Goal: Information Seeking & Learning: Compare options

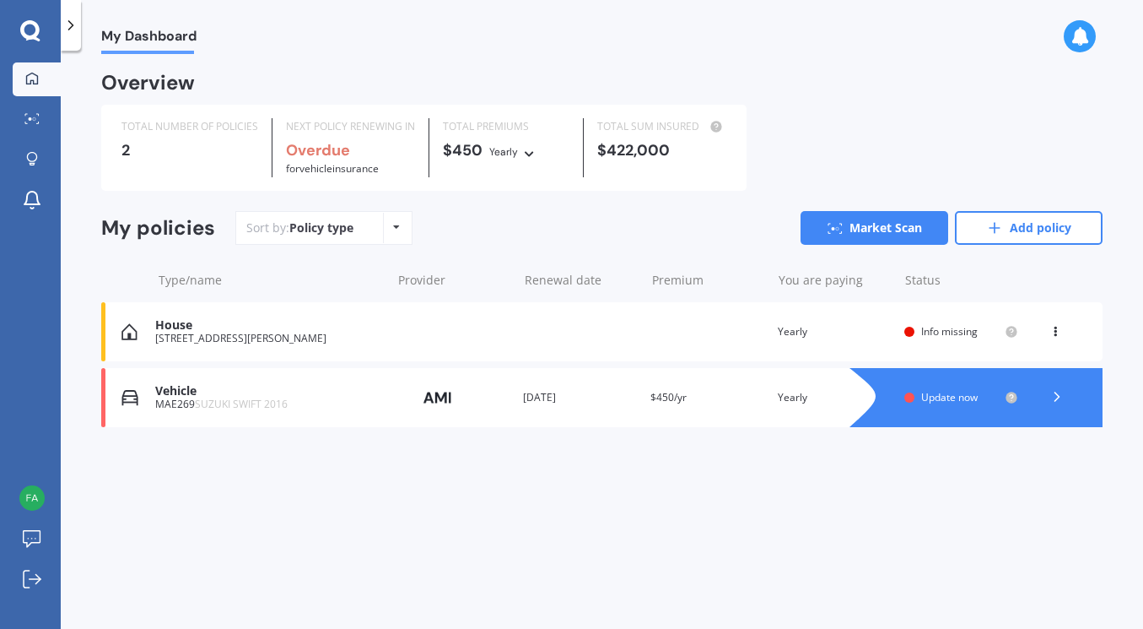
click at [212, 391] on div "Vehicle" at bounding box center [268, 391] width 227 height 14
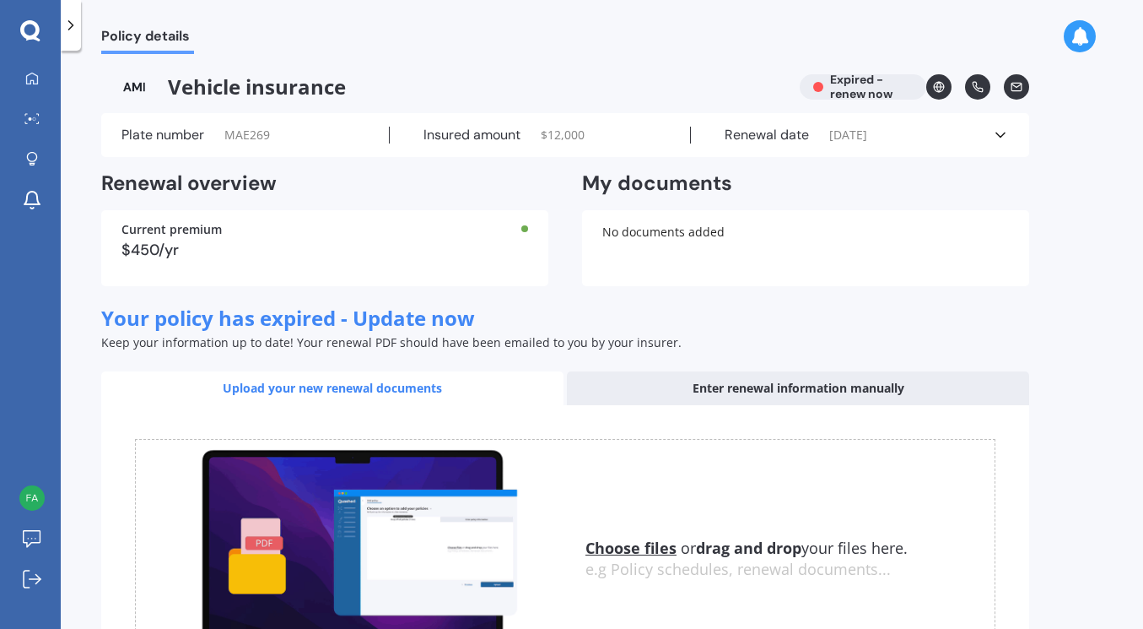
click at [525, 230] on div at bounding box center [524, 228] width 7 height 7
click at [237, 266] on div "Current premium $450/yr" at bounding box center [324, 248] width 447 height 76
click at [159, 263] on div "Current premium $450/yr" at bounding box center [324, 248] width 447 height 76
click at [160, 252] on div "$450/yr" at bounding box center [325, 249] width 407 height 15
click at [156, 239] on div "Current premium $450/yr" at bounding box center [324, 248] width 447 height 76
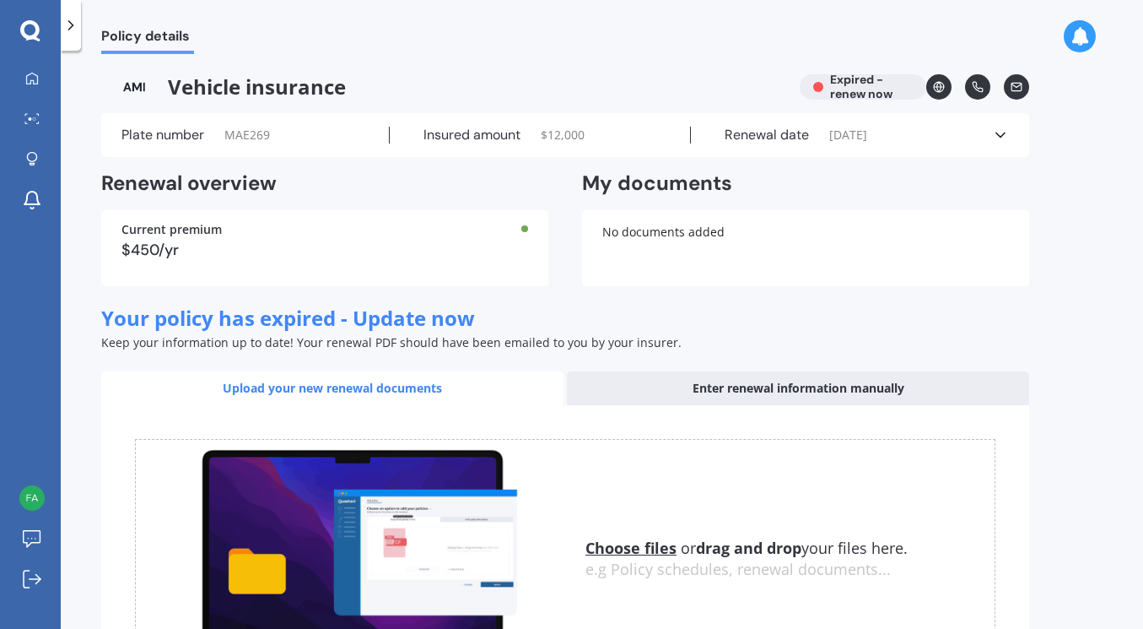
click at [76, 27] on icon at bounding box center [70, 25] width 17 height 17
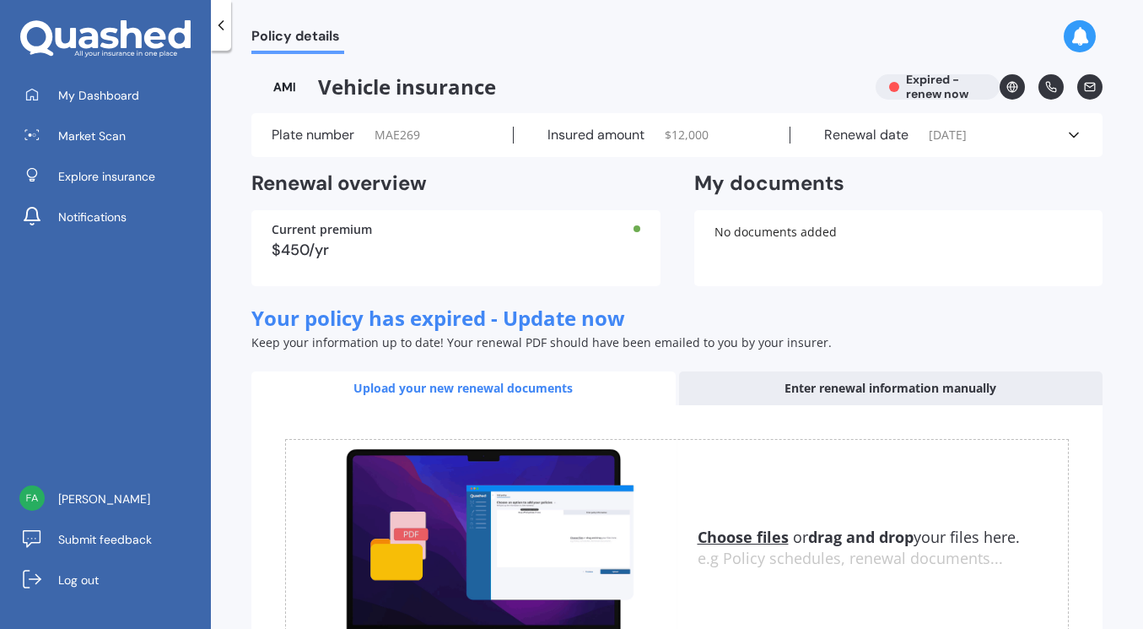
click at [223, 26] on icon at bounding box center [221, 25] width 17 height 17
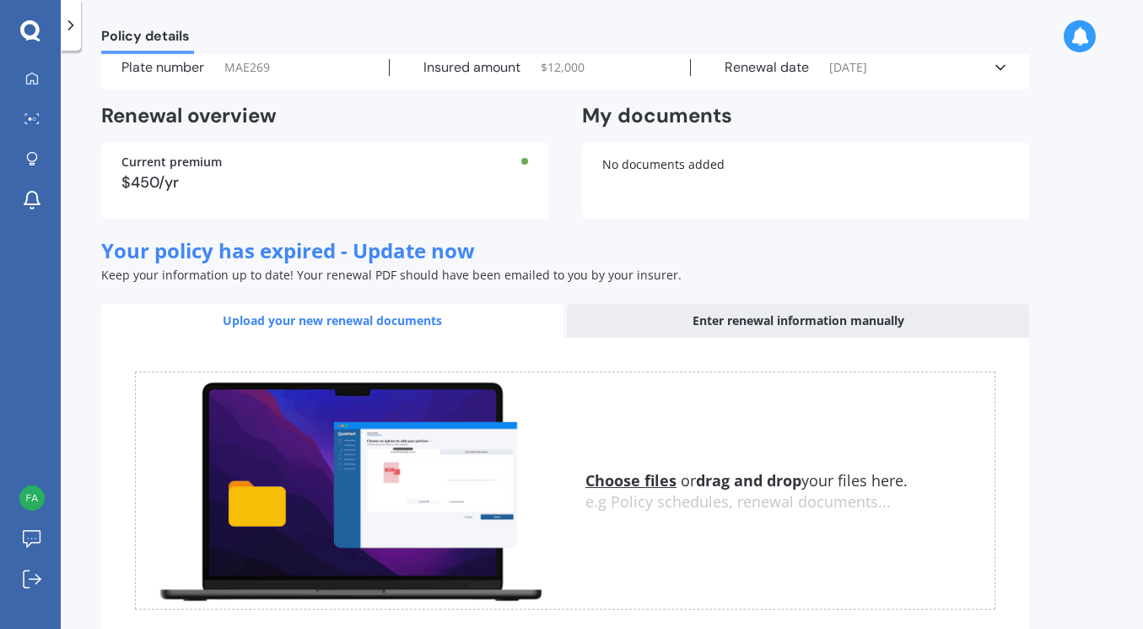
scroll to position [166, 0]
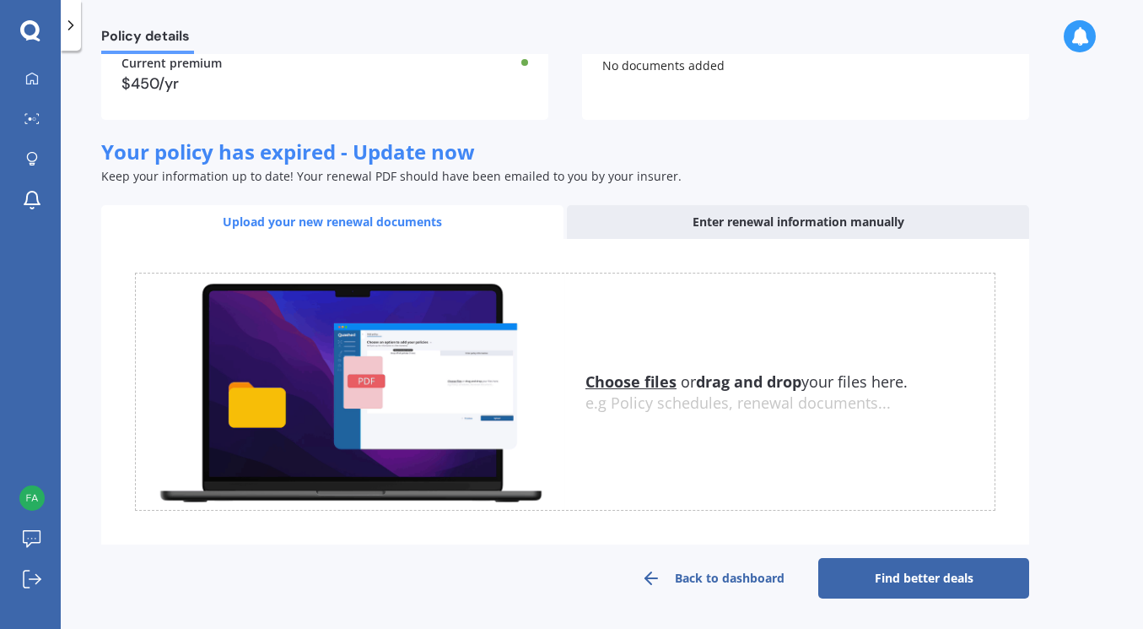
click at [892, 586] on link "Find better deals" at bounding box center [923, 578] width 211 height 41
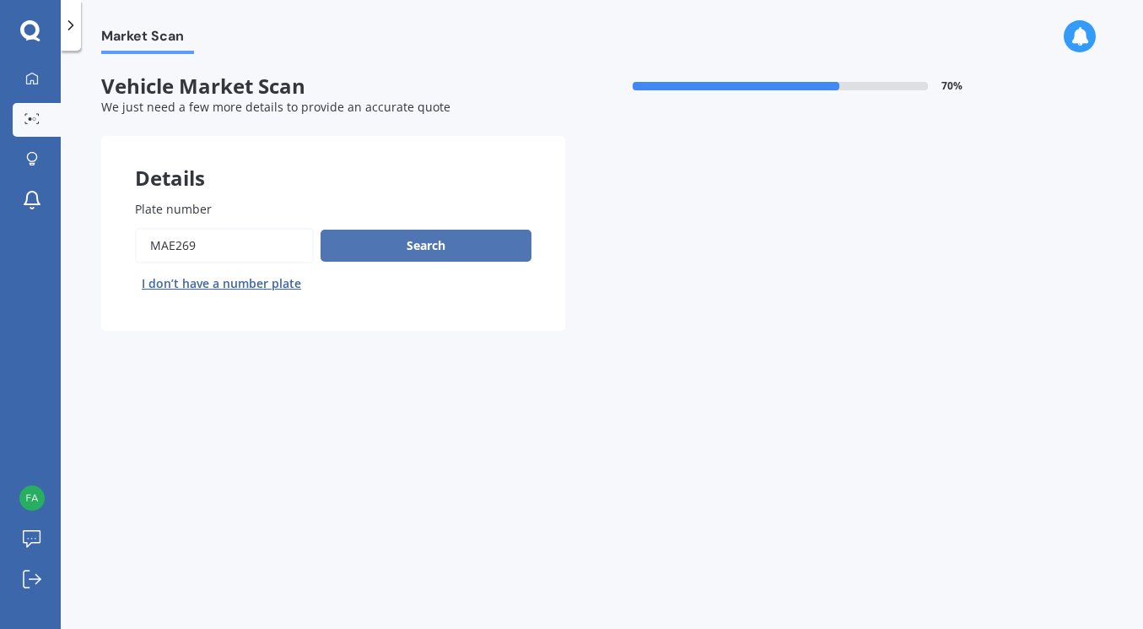
click at [417, 241] on button "Search" at bounding box center [426, 246] width 211 height 32
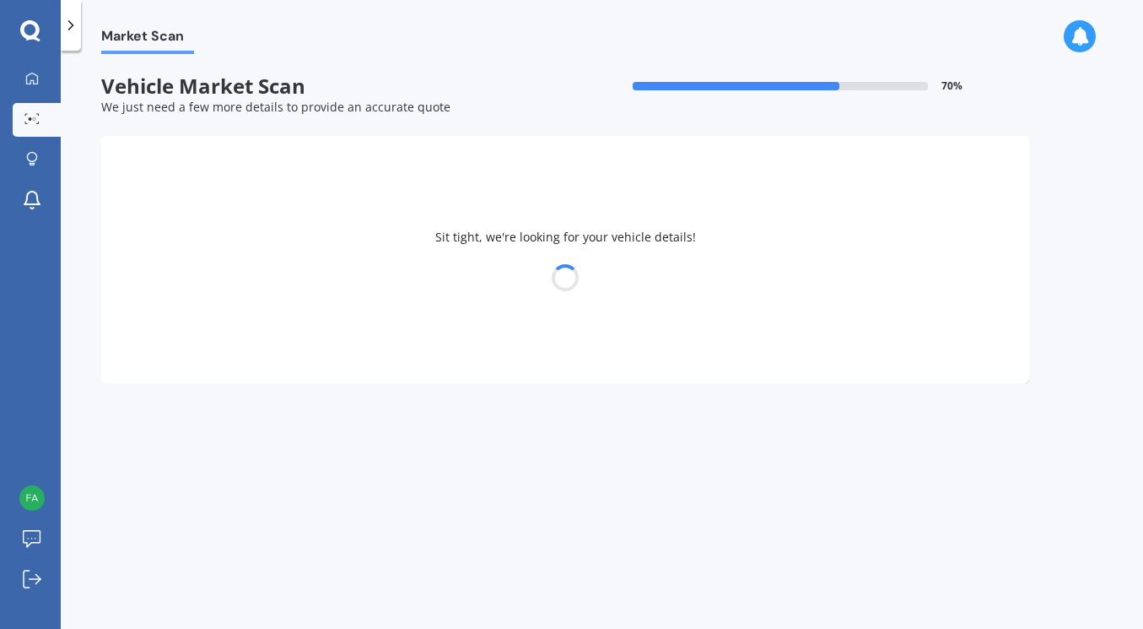
select select "SUZUKI"
select select "SWIFT"
select select "21"
select select "08"
select select "1989"
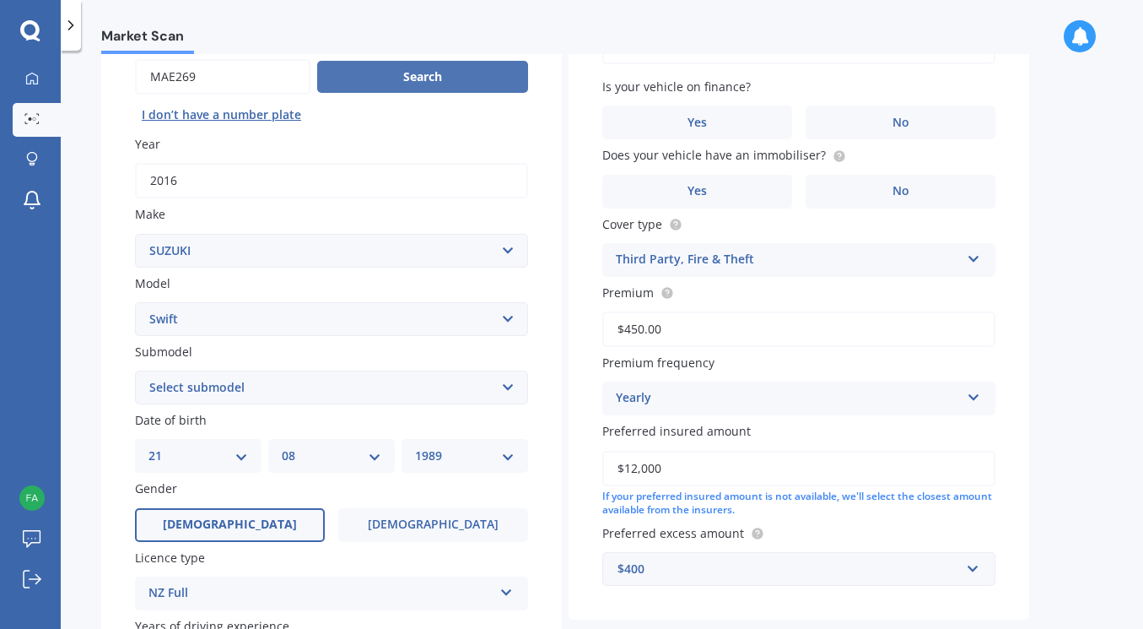
scroll to position [253, 0]
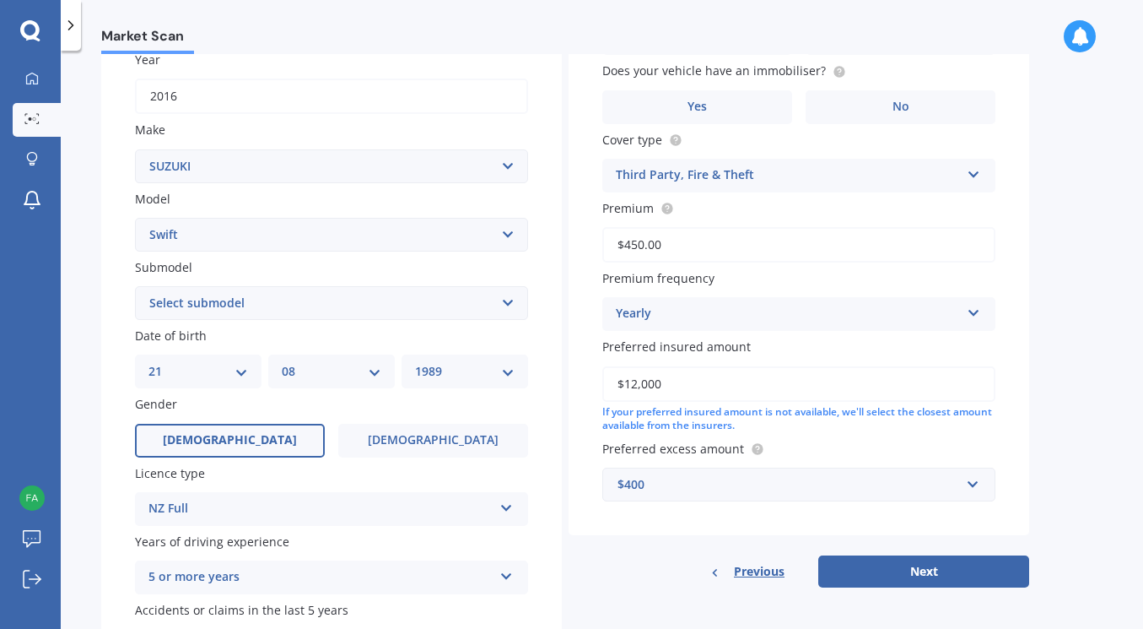
click at [442, 316] on select "Select submodel (All other) Cino Diesel Turbo GA GL GLX GO GP GS GTI LTD RS Hyb…" at bounding box center [331, 303] width 393 height 34
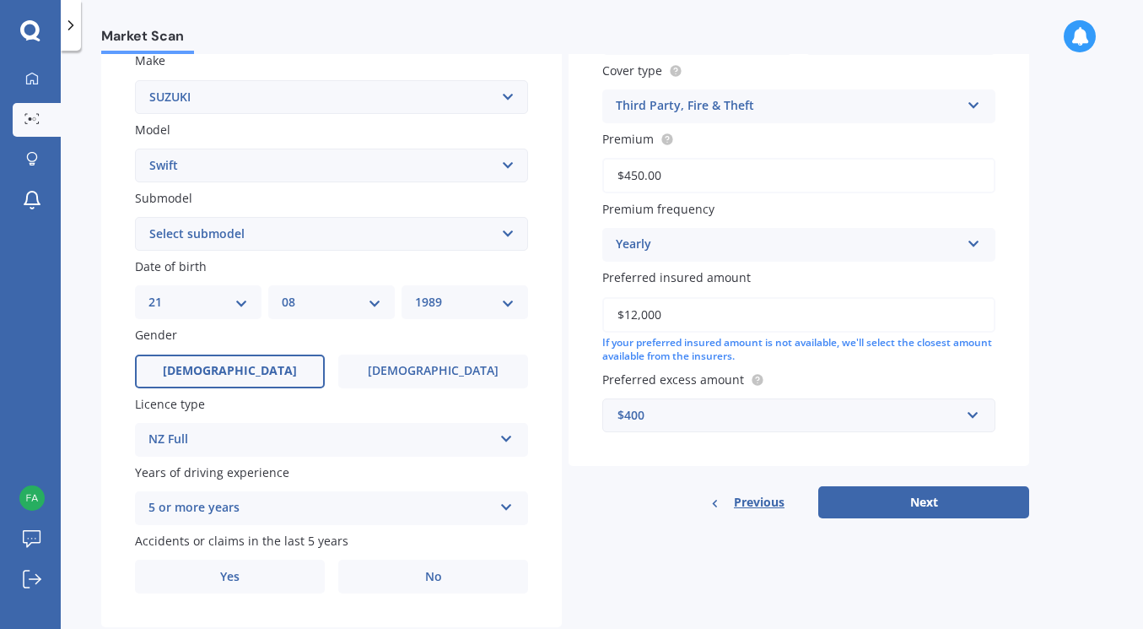
scroll to position [369, 0]
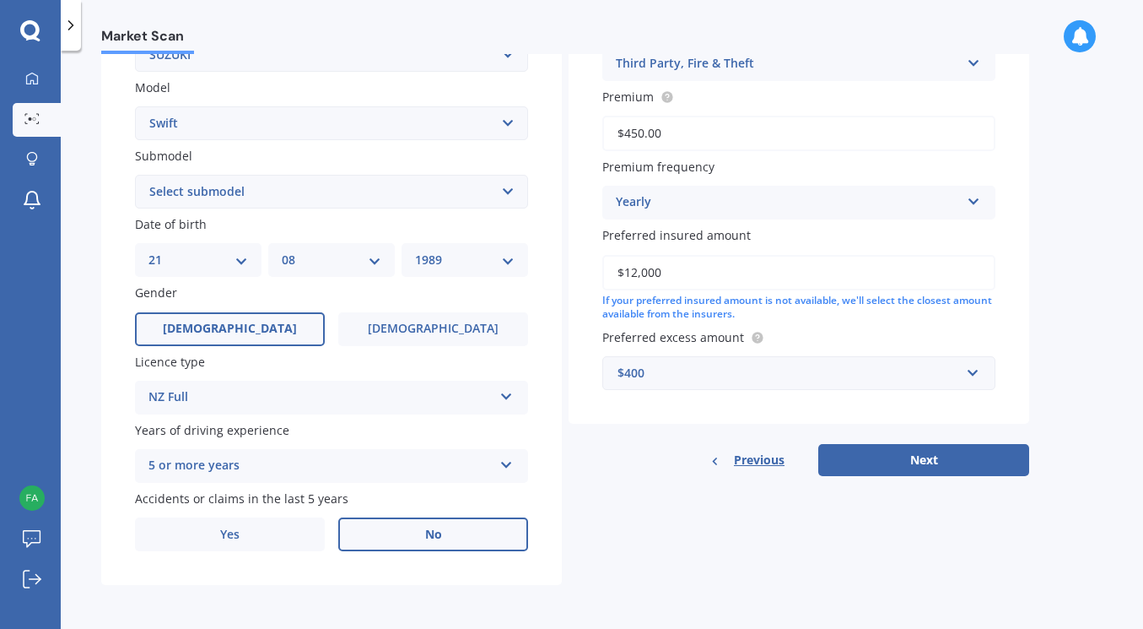
click at [432, 530] on span "No" at bounding box center [433, 534] width 17 height 14
click at [0, 0] on input "No" at bounding box center [0, 0] width 0 height 0
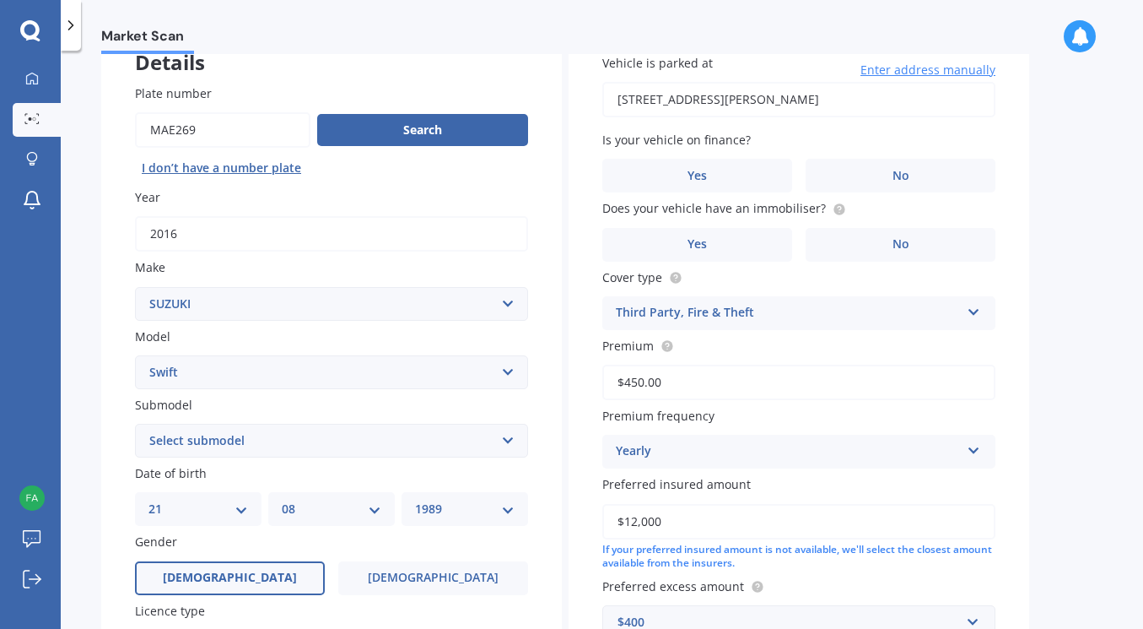
scroll to position [0, 0]
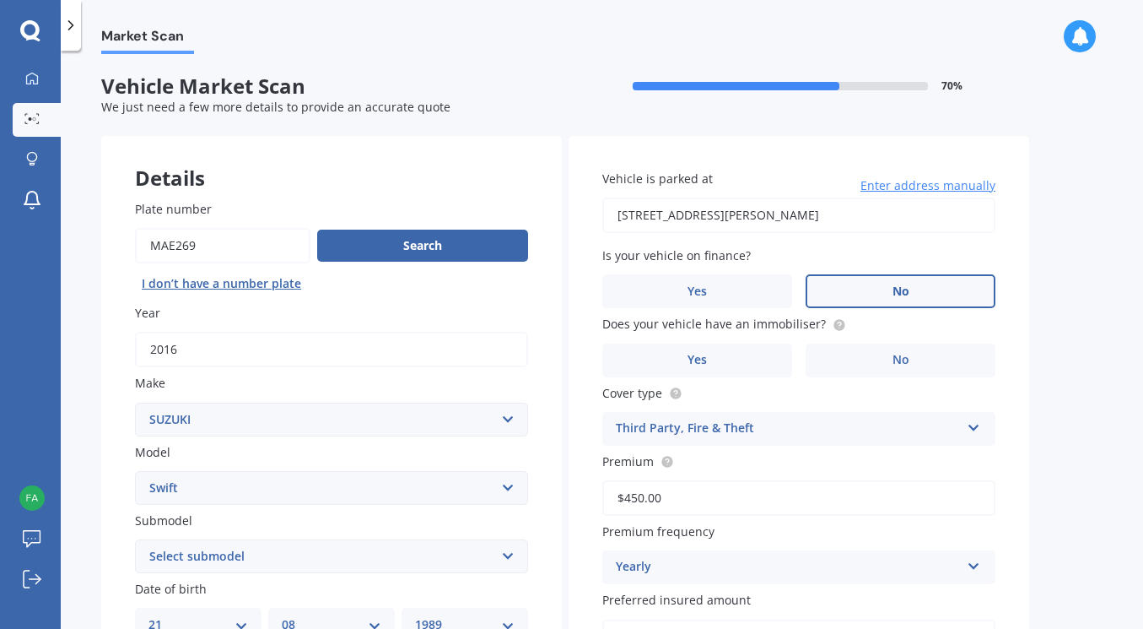
click at [875, 294] on label "No" at bounding box center [901, 291] width 190 height 34
click at [0, 0] on input "No" at bounding box center [0, 0] width 0 height 0
click at [866, 362] on label "No" at bounding box center [901, 360] width 190 height 34
click at [0, 0] on input "No" at bounding box center [0, 0] width 0 height 0
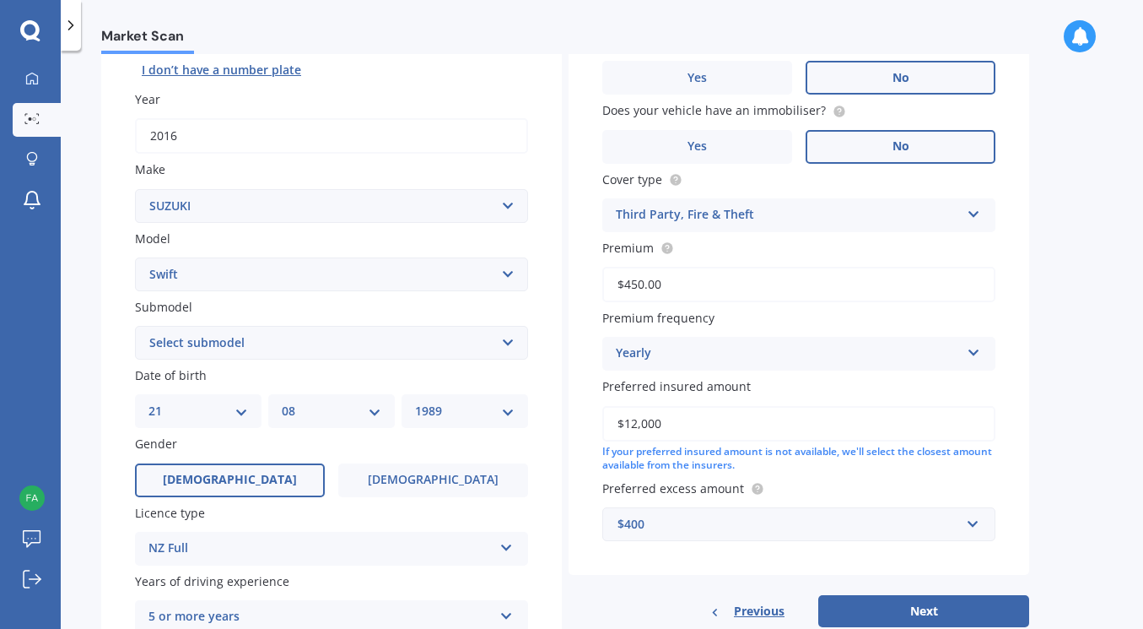
scroll to position [253, 0]
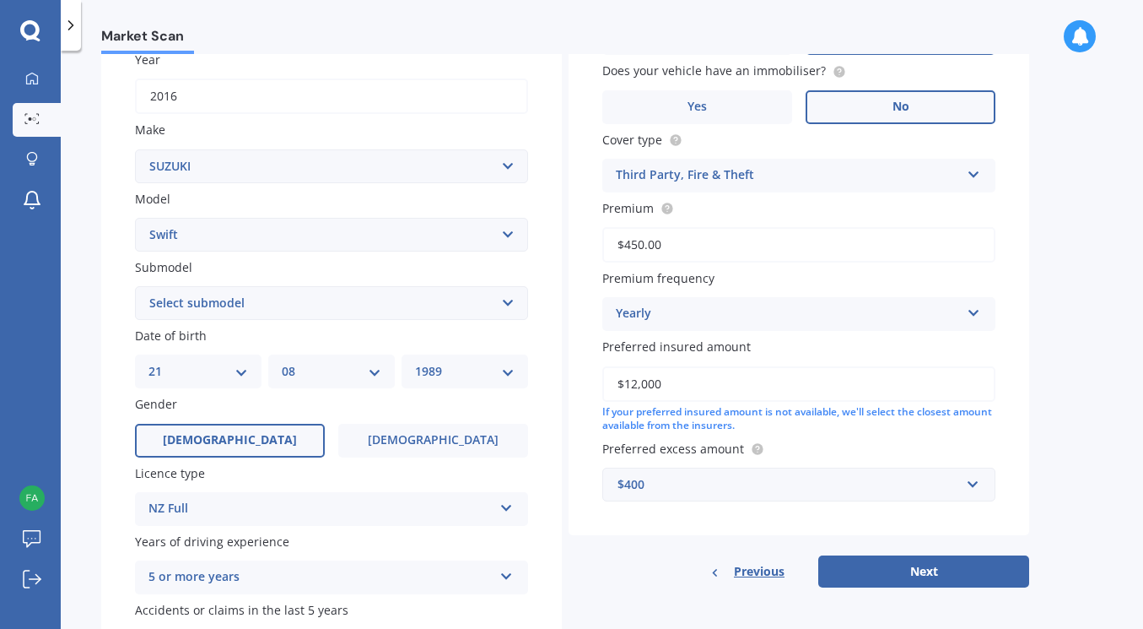
click at [830, 181] on div "Third Party, Fire & Theft" at bounding box center [788, 175] width 344 height 20
click at [892, 242] on input "$450.00" at bounding box center [798, 244] width 393 height 35
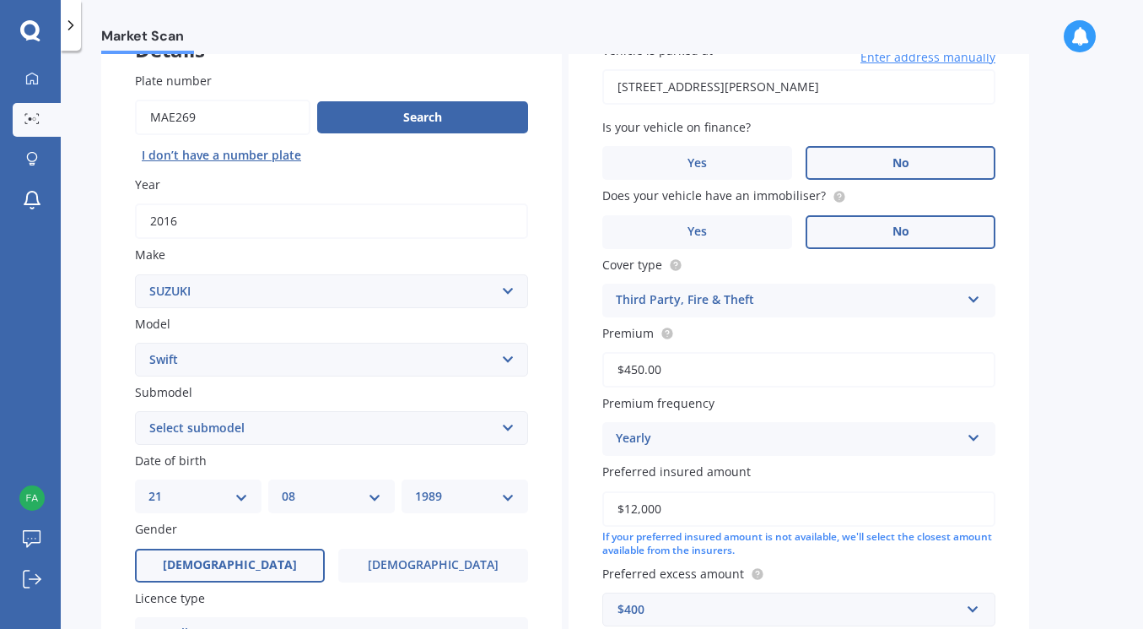
scroll to position [84, 0]
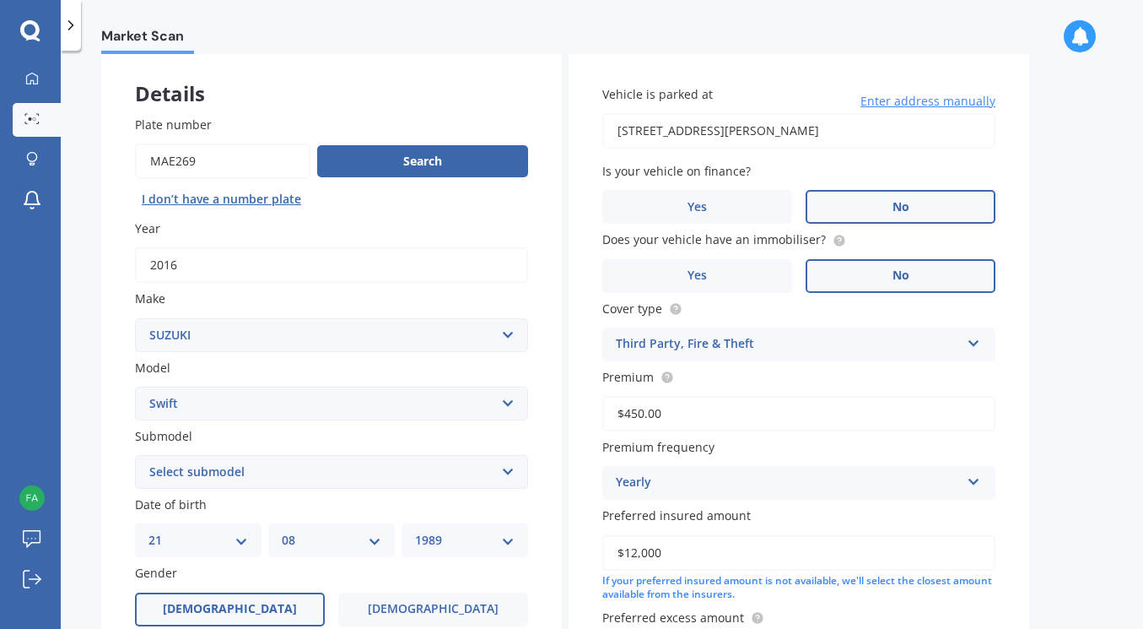
drag, startPoint x: 706, startPoint y: 424, endPoint x: 496, endPoint y: 438, distance: 210.5
click at [496, 438] on div "Details Plate number Search I don’t have a number plate Year [DATE] Make Select…" at bounding box center [565, 458] width 928 height 814
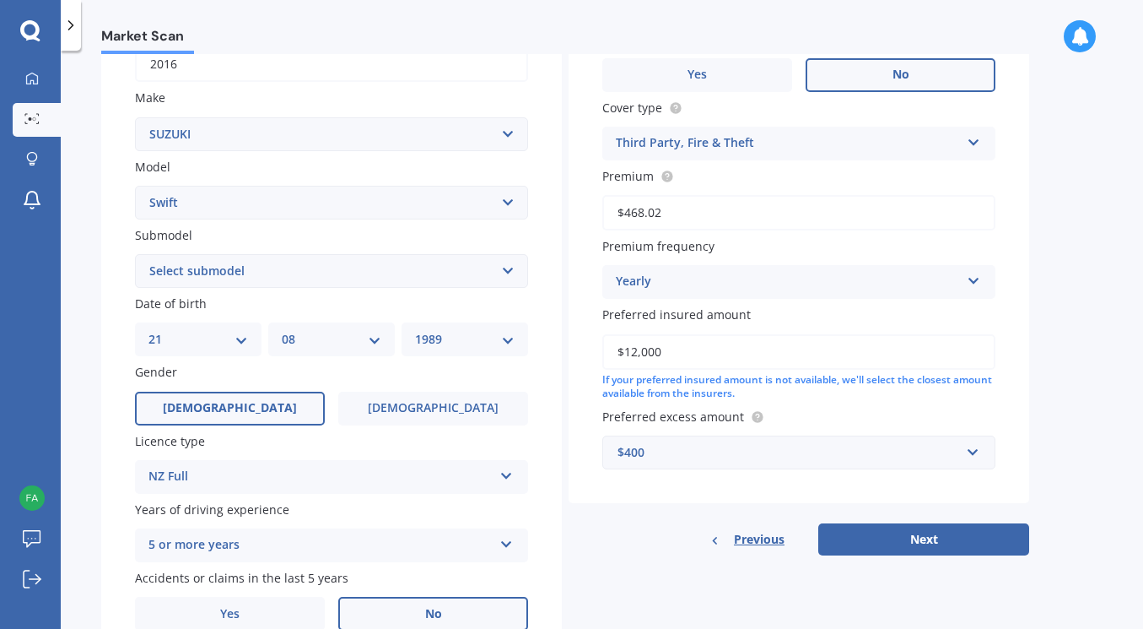
scroll to position [338, 0]
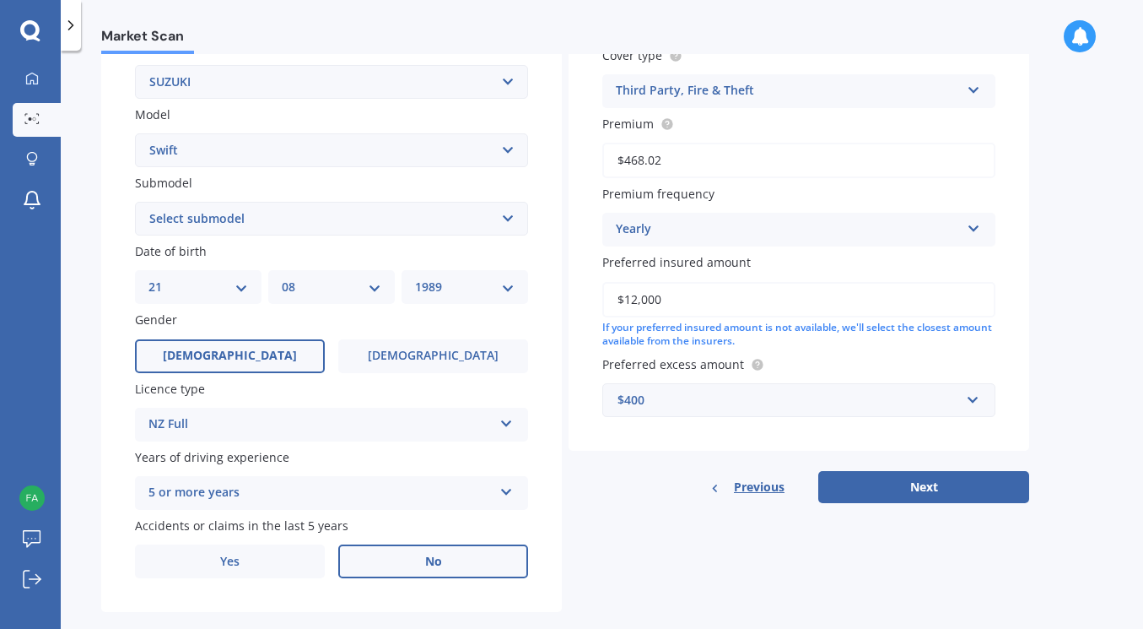
type input "$468.02"
click at [765, 300] on input "$12,000" at bounding box center [798, 299] width 393 height 35
drag, startPoint x: 710, startPoint y: 305, endPoint x: 540, endPoint y: 316, distance: 169.9
click at [540, 316] on div "Details Plate number Search I don’t have a number plate Year [DATE] Make Select…" at bounding box center [565, 205] width 928 height 814
type input "$10,500"
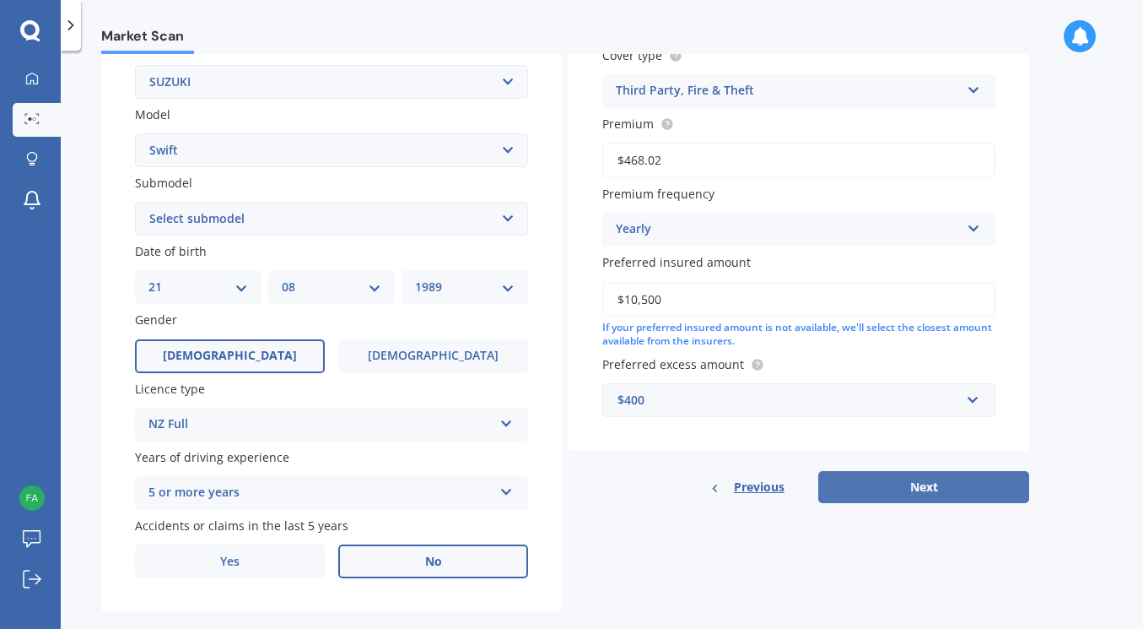
click at [912, 491] on button "Next" at bounding box center [923, 487] width 211 height 32
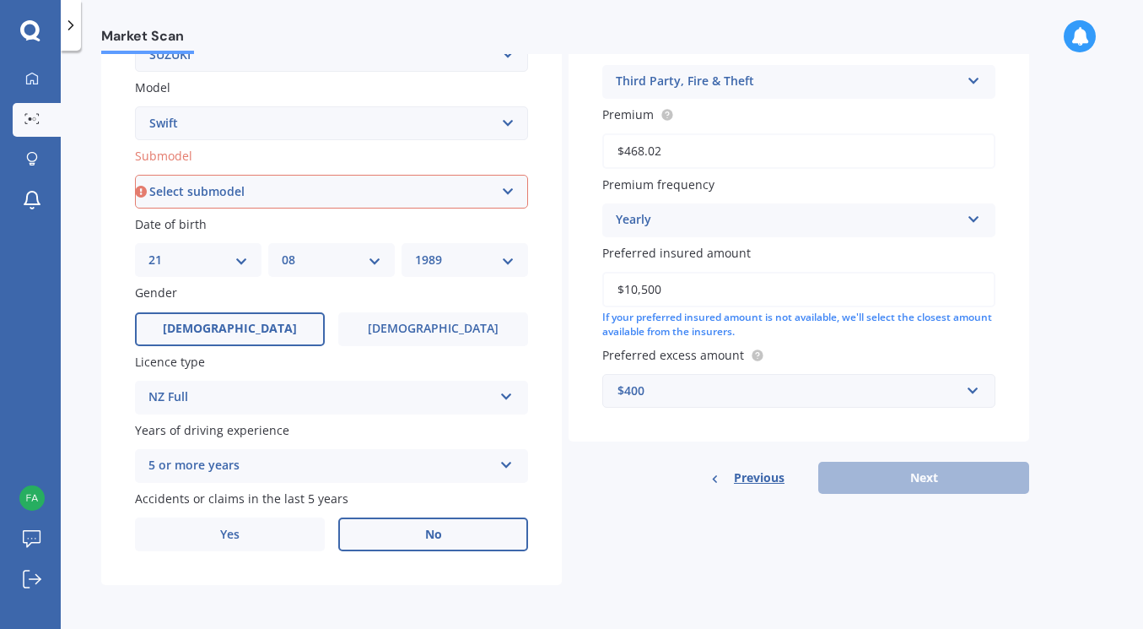
scroll to position [284, 0]
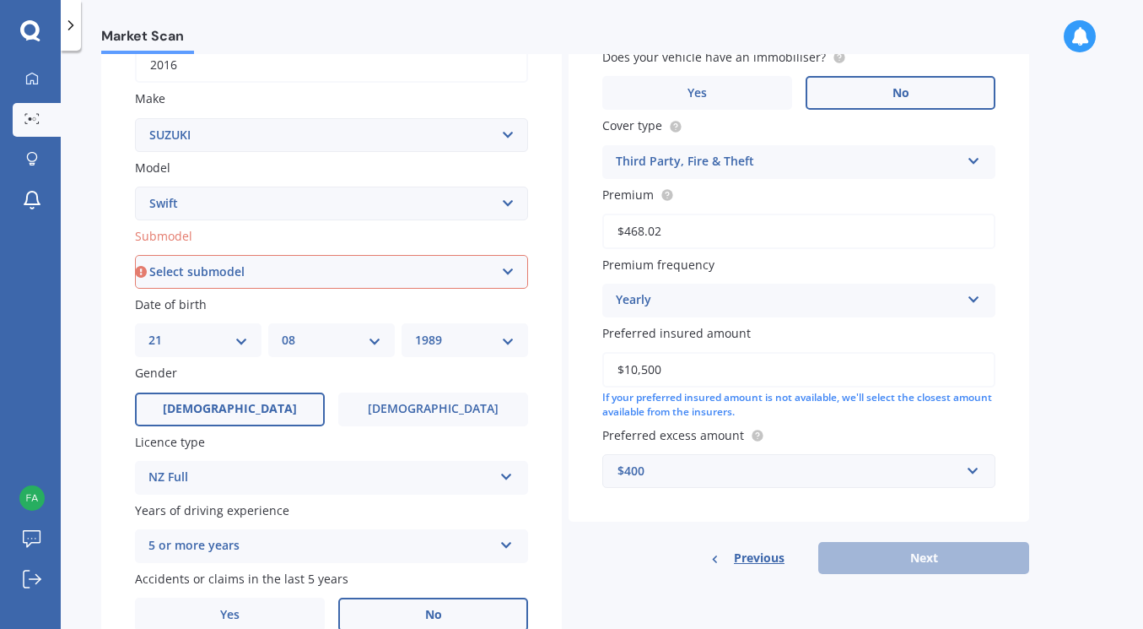
click at [468, 284] on select "Select submodel (All other) Cino Diesel Turbo GA GL GLX GO GP GS GTI LTD RS Hyb…" at bounding box center [331, 272] width 393 height 34
select select "(ALL OTHER)"
click at [135, 257] on select "Select submodel (All other) Cino Diesel Turbo GA GL GLX GO GP GS GTI LTD RS Hyb…" at bounding box center [331, 272] width 393 height 34
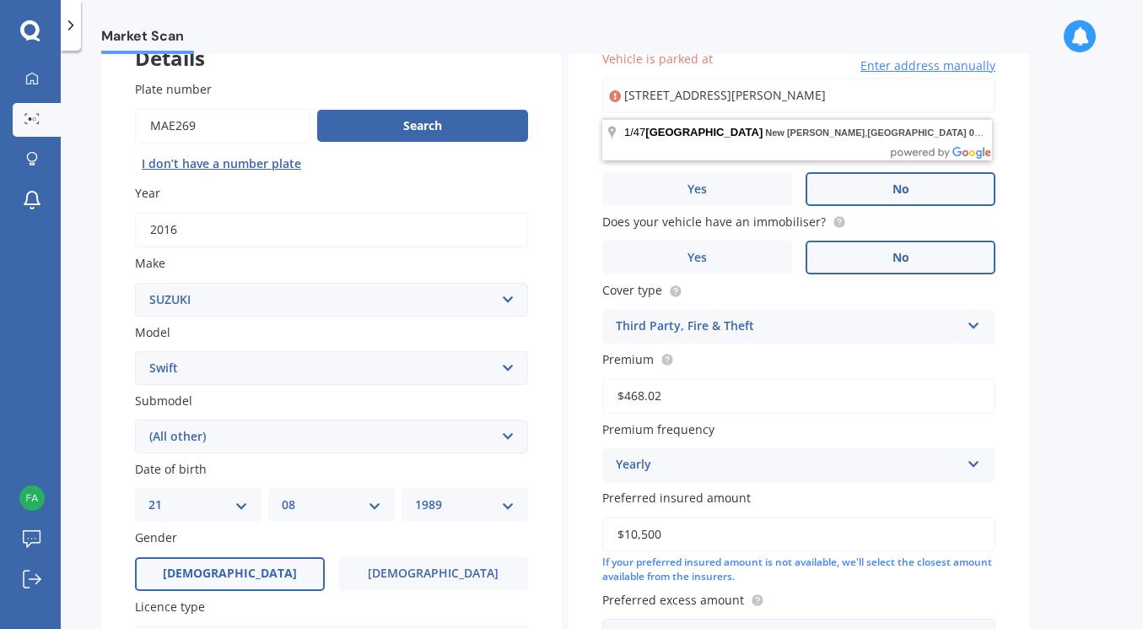
scroll to position [369, 0]
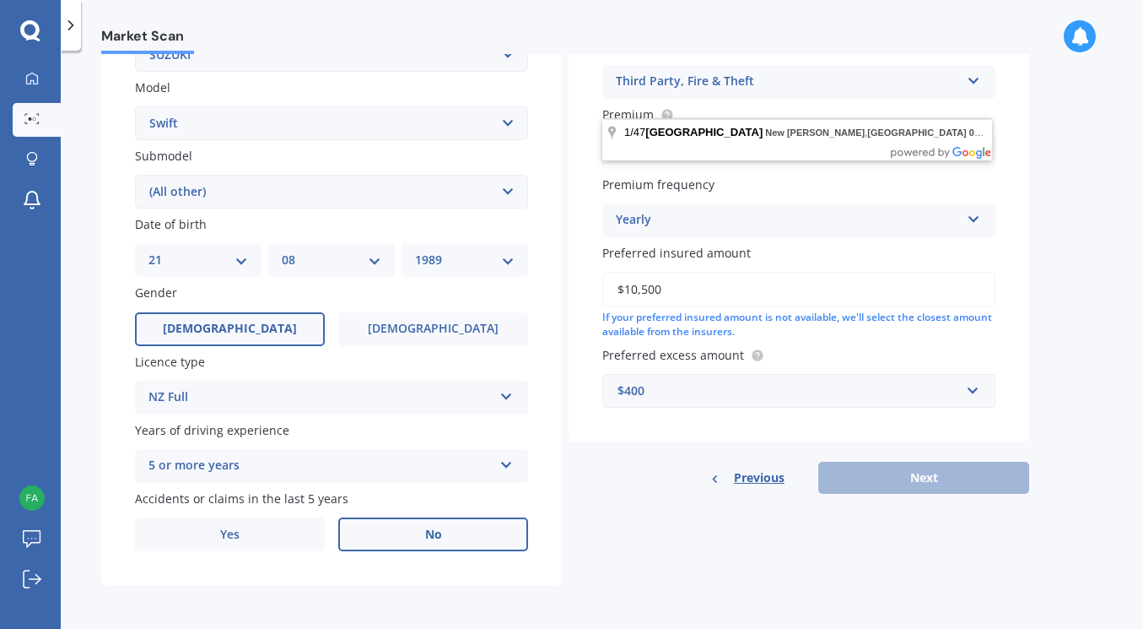
click at [1051, 401] on div "Market Scan Vehicle Market Scan 70 % We just need a few more details to provide…" at bounding box center [602, 343] width 1083 height 578
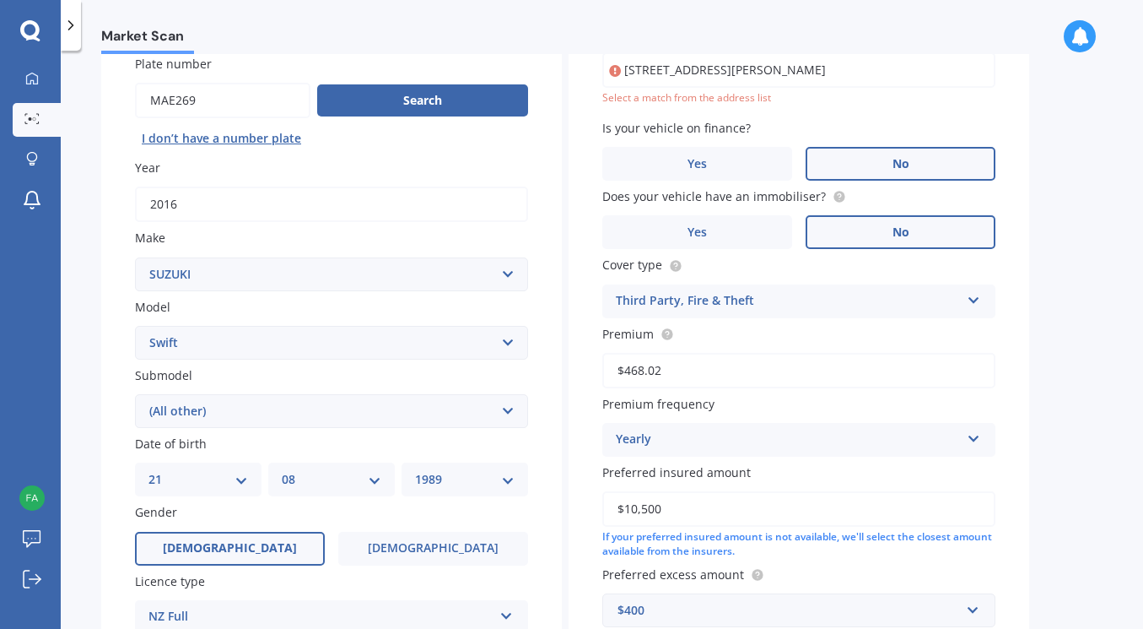
scroll to position [31, 0]
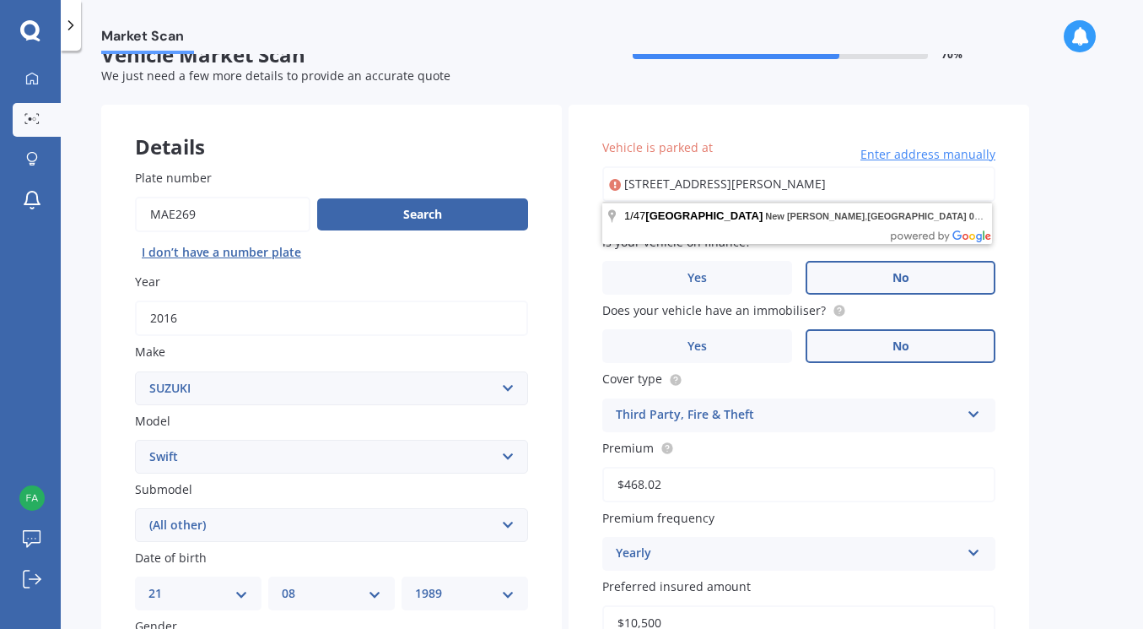
click at [683, 176] on input "[STREET_ADDRESS][PERSON_NAME]" at bounding box center [798, 183] width 393 height 35
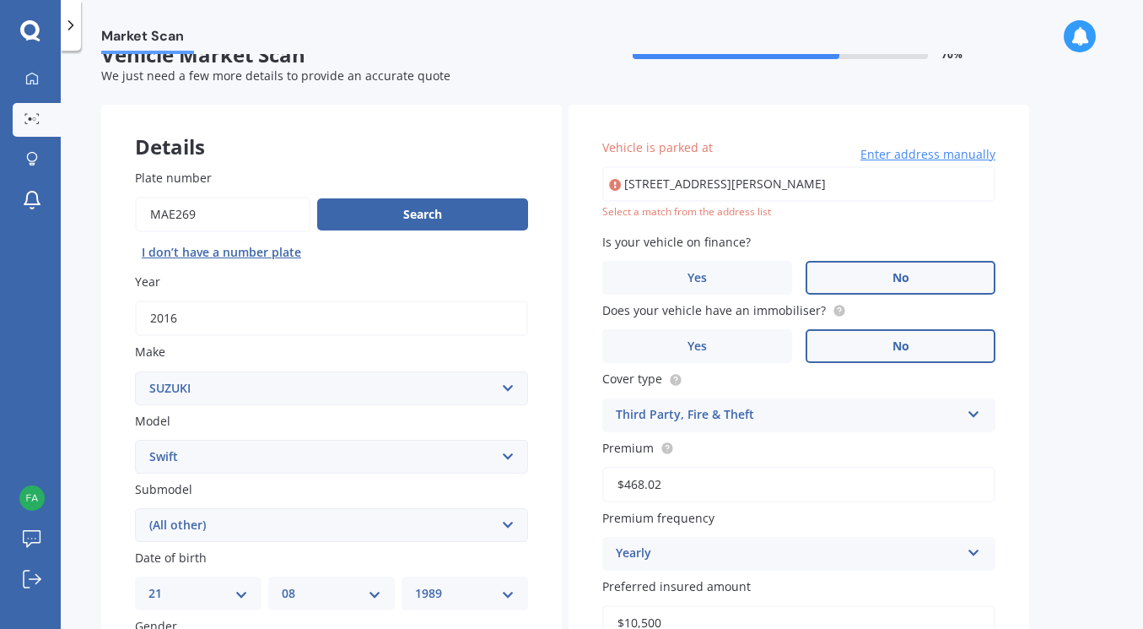
type input "[STREET_ADDRESS][PERSON_NAME]"
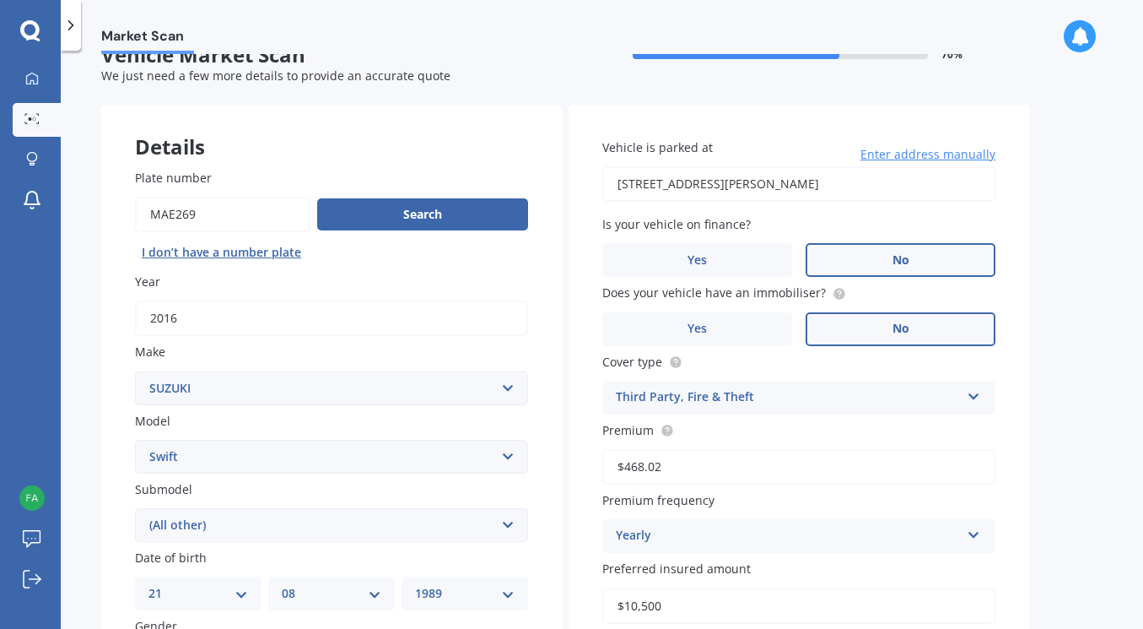
scroll to position [369, 0]
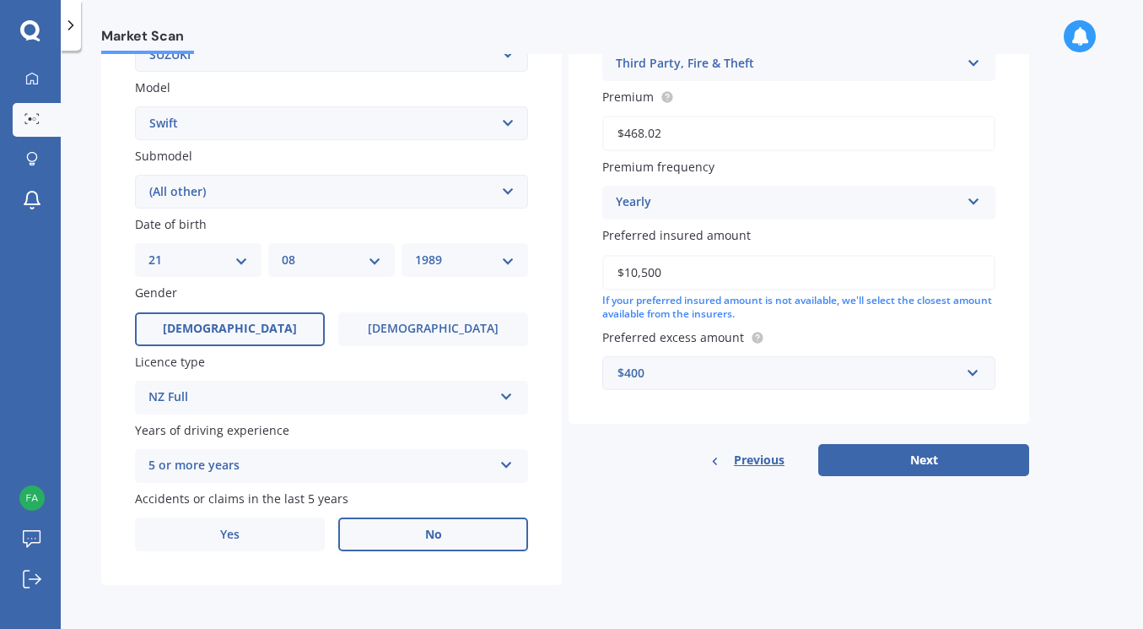
click at [918, 444] on button "Next" at bounding box center [923, 460] width 211 height 32
select select "21"
select select "08"
select select "1989"
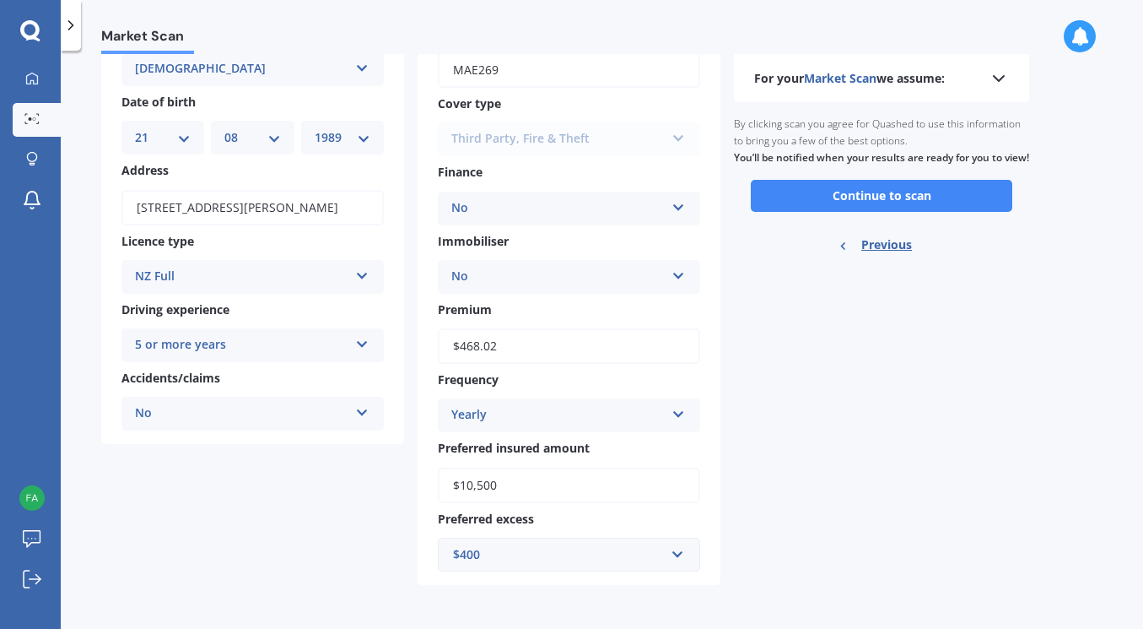
click at [924, 470] on div "For your Market Scan we assume: Ready to go By clicking scan you agree for Quas…" at bounding box center [881, 298] width 295 height 574
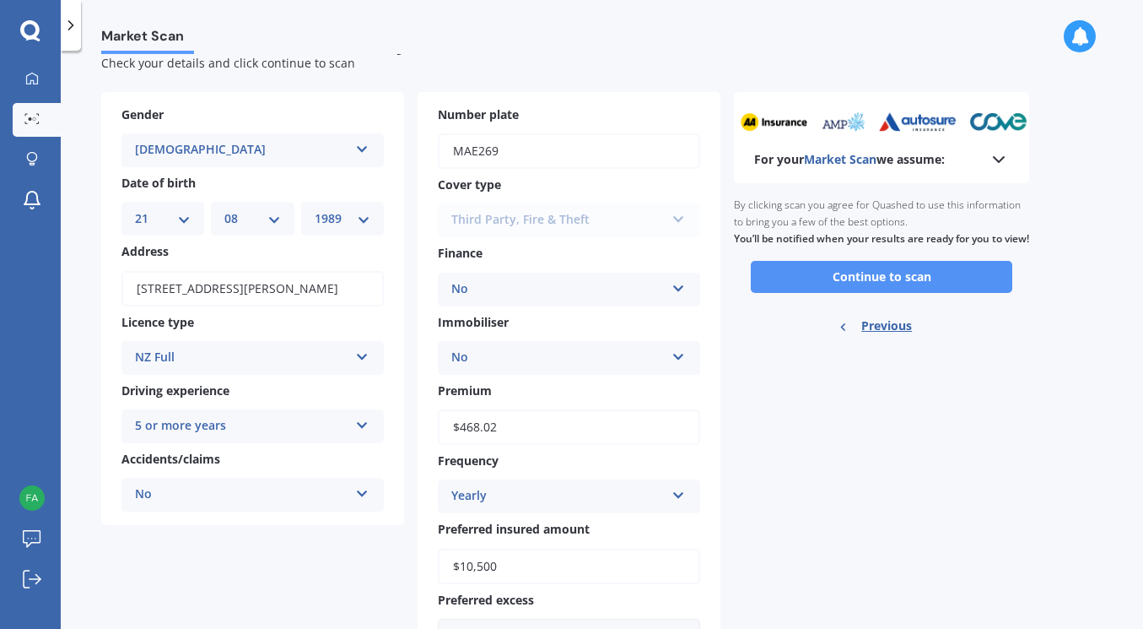
click at [913, 293] on button "Continue to scan" at bounding box center [882, 277] width 262 height 32
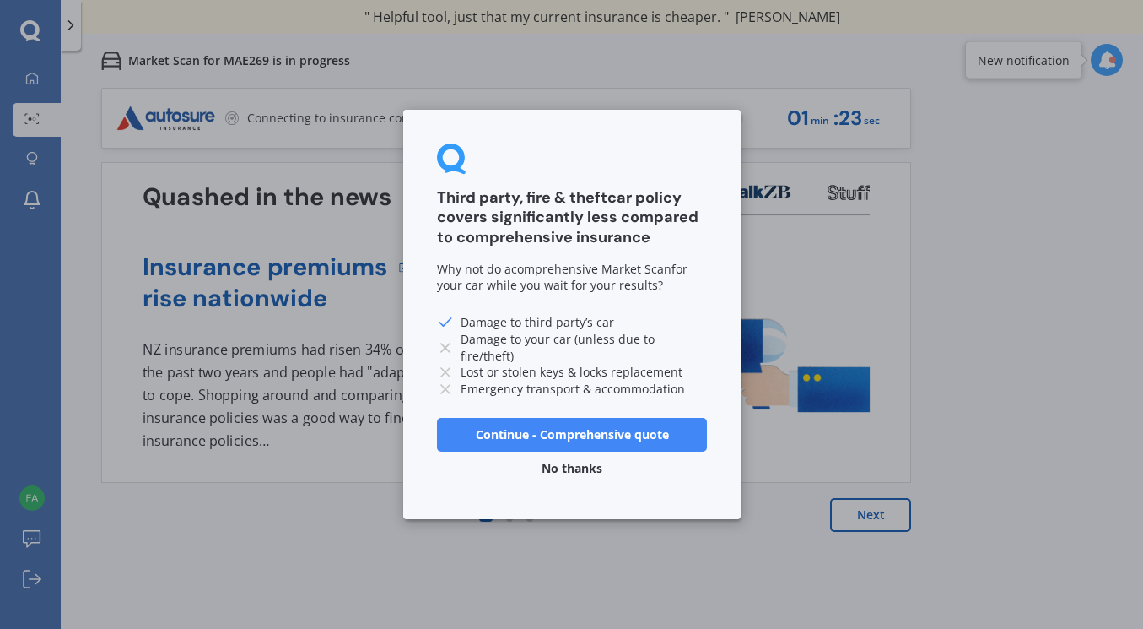
click at [598, 443] on button "Continue - Comprehensive quote" at bounding box center [572, 435] width 270 height 34
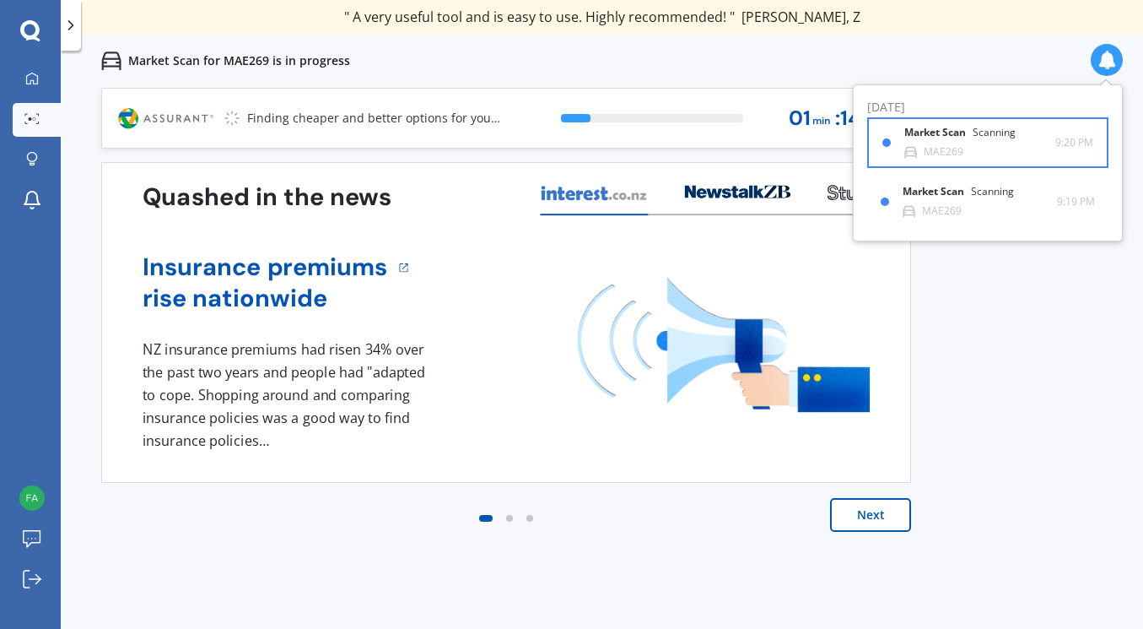
click at [1025, 152] on div "Market Scan Scanning MAE269" at bounding box center [980, 142] width 151 height 31
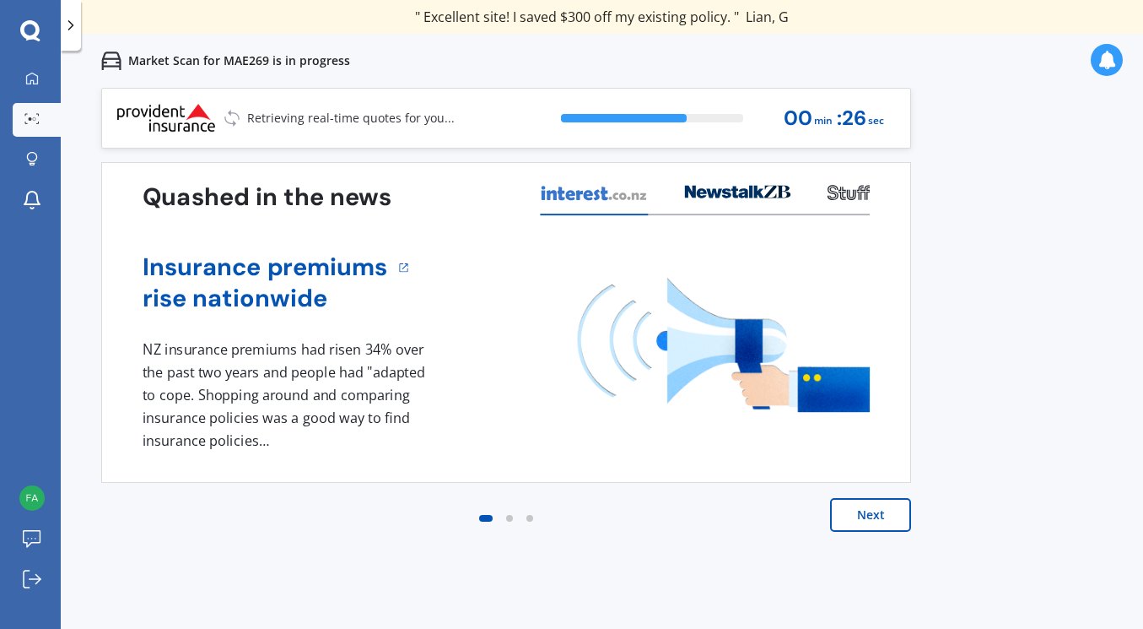
click at [888, 514] on button "Next" at bounding box center [870, 515] width 81 height 34
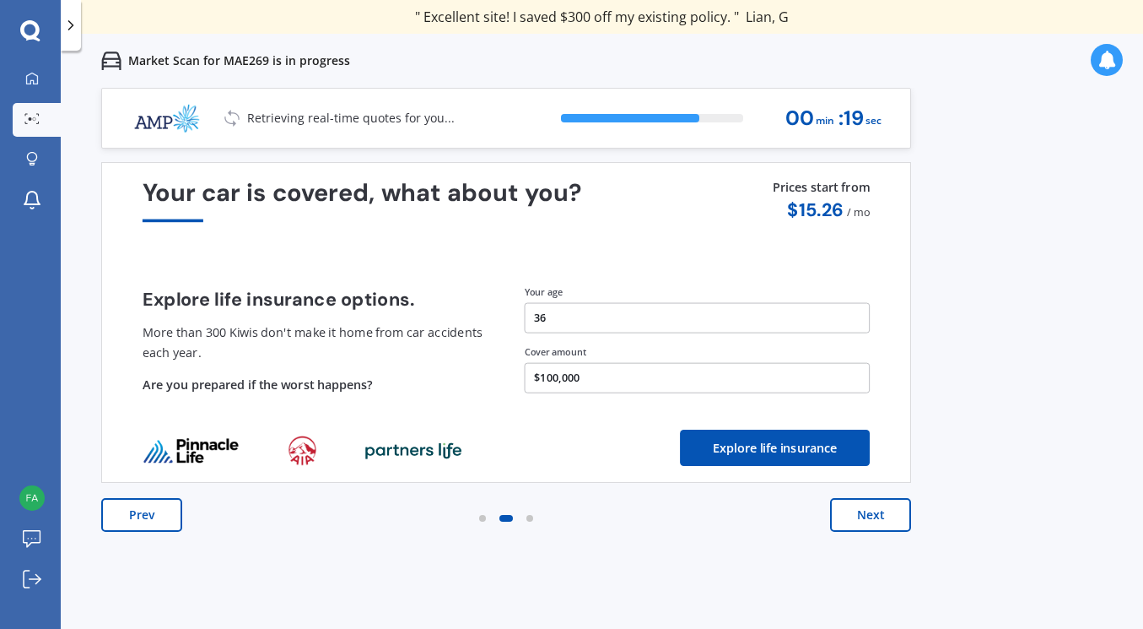
click at [888, 514] on button "Next" at bounding box center [870, 515] width 81 height 34
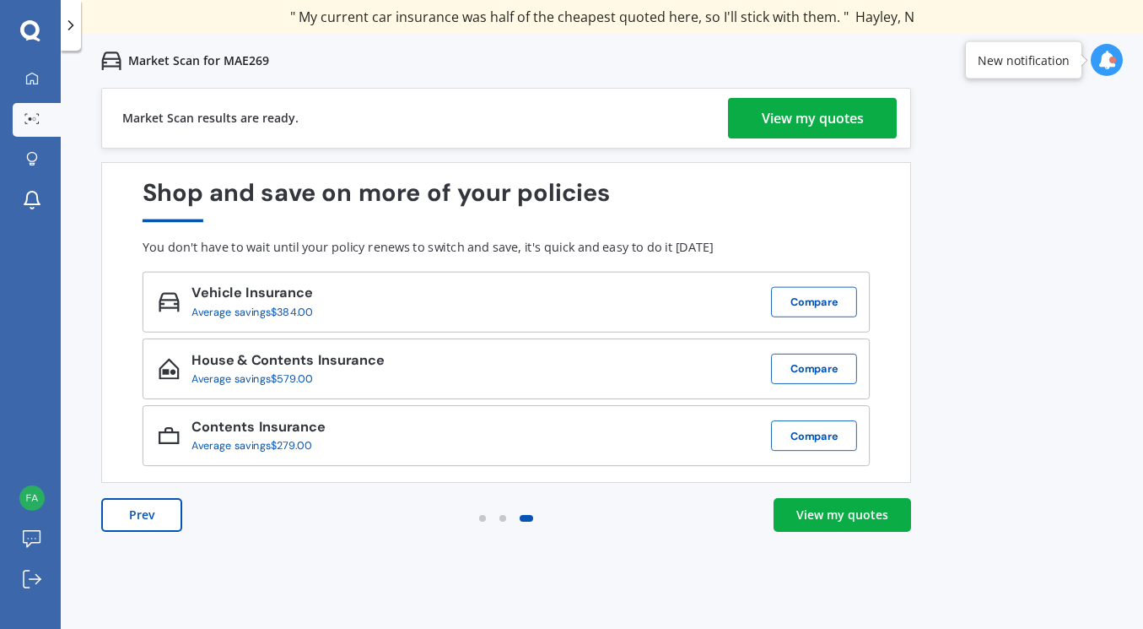
click at [683, 302] on div "Vehicle Insurance Average savings $384.00 Compare" at bounding box center [506, 302] width 727 height 61
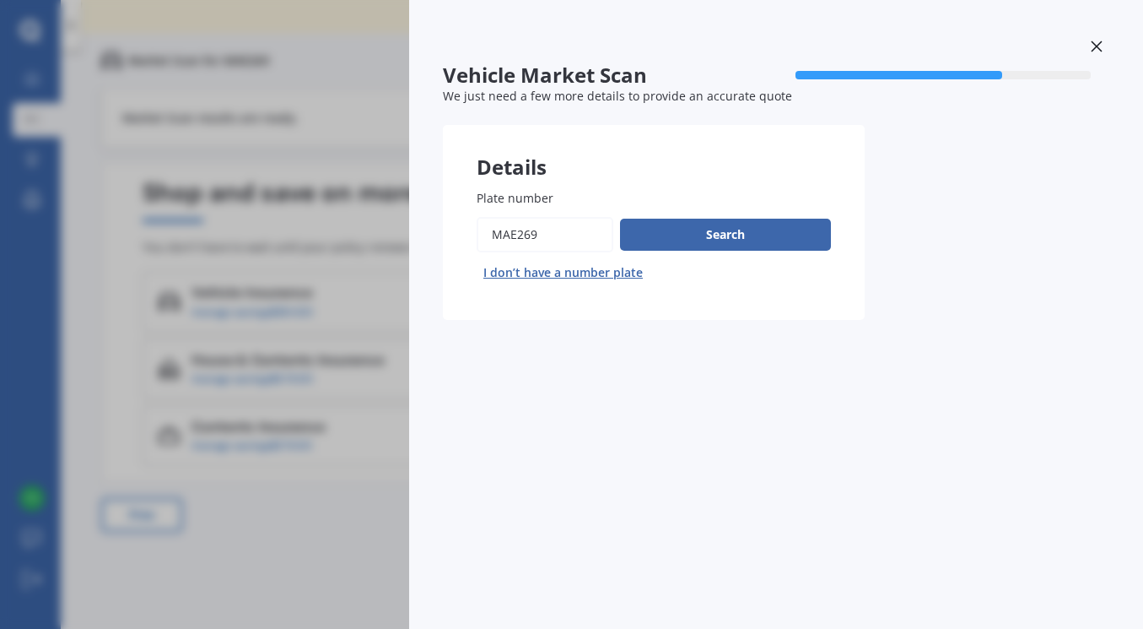
click at [1099, 44] on icon at bounding box center [1096, 46] width 11 height 11
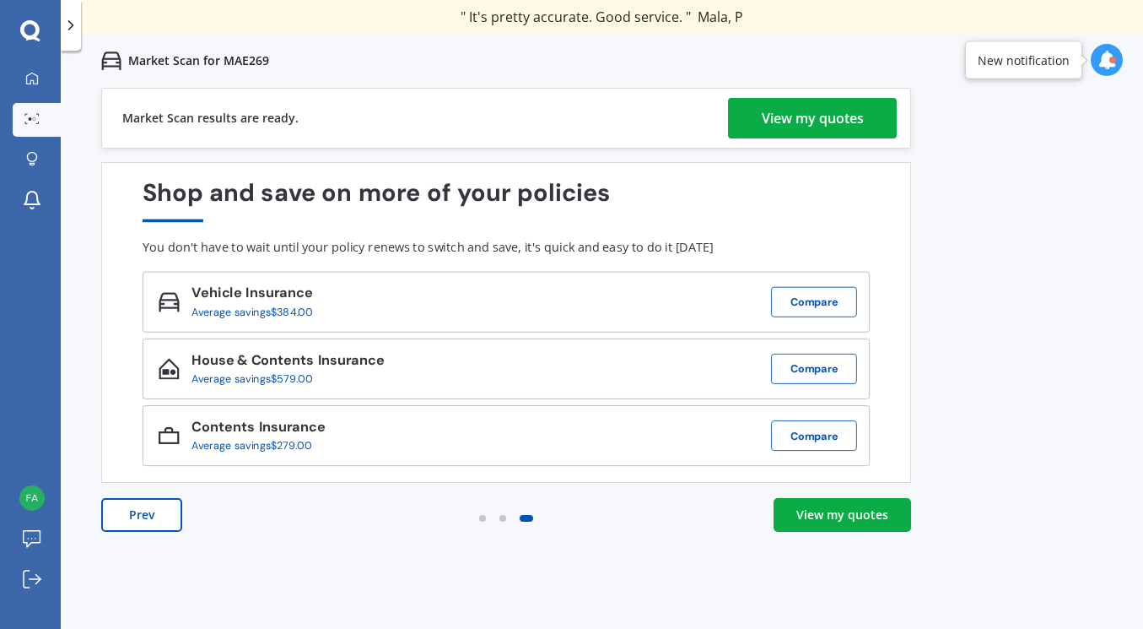
click at [834, 109] on div "View my quotes" at bounding box center [813, 118] width 102 height 41
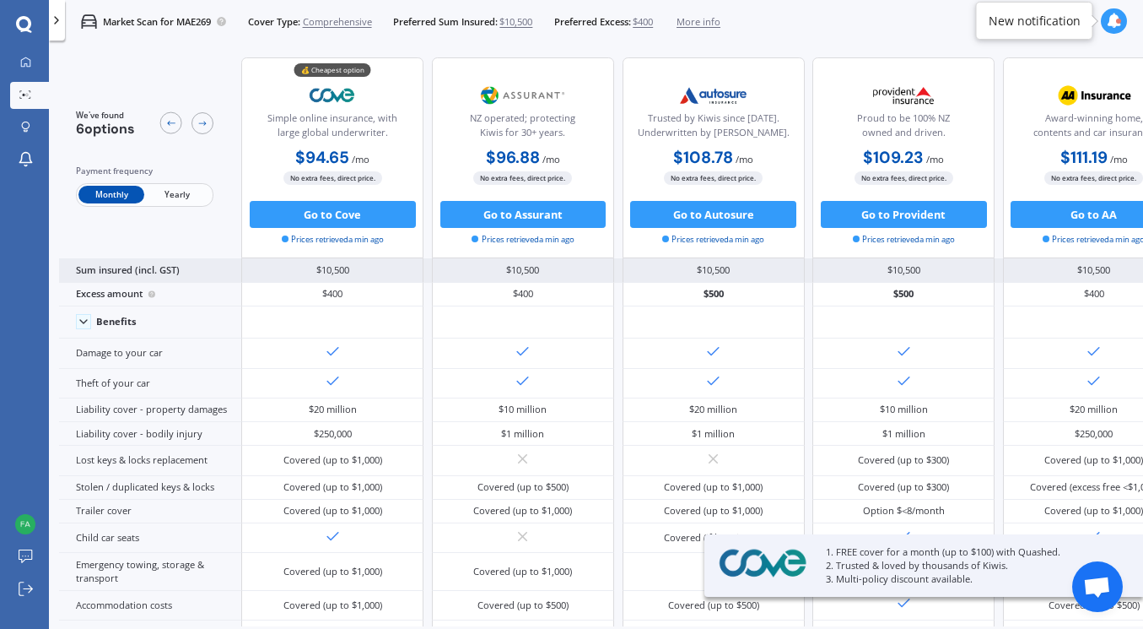
scroll to position [105, 0]
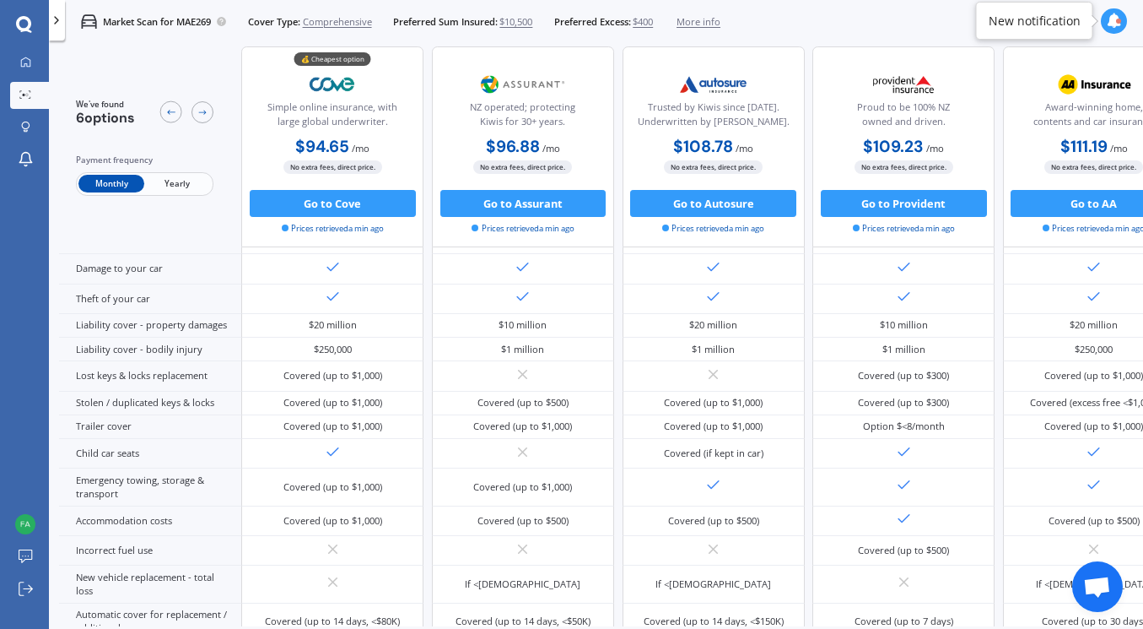
click at [158, 178] on span "Yearly" at bounding box center [177, 185] width 66 height 18
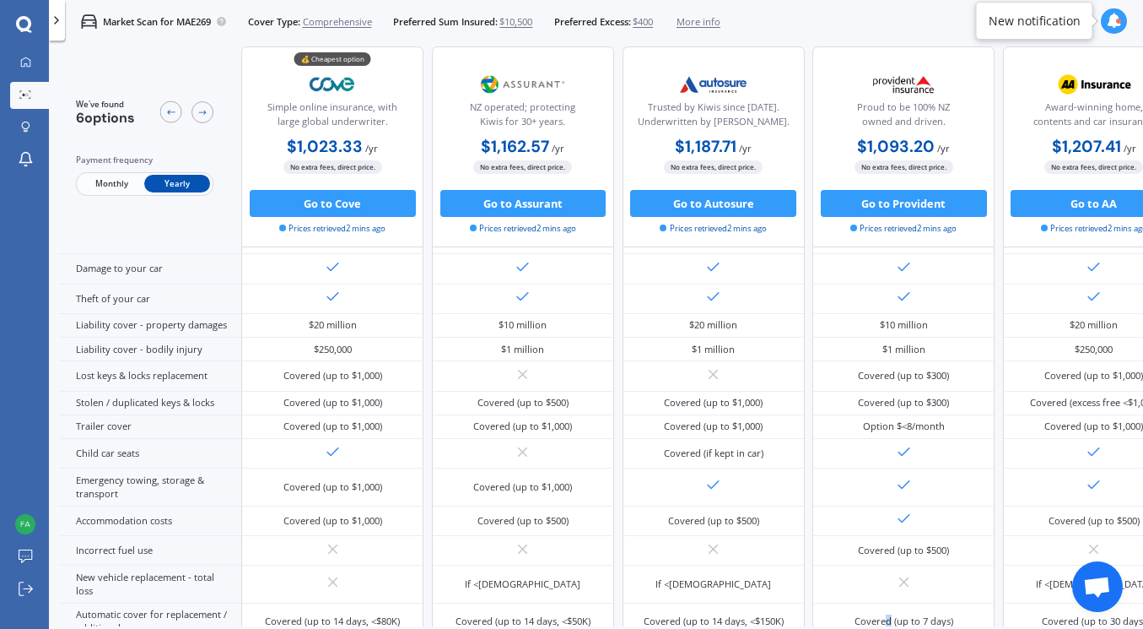
click at [891, 625] on div "We've found 6 options Payment frequency Monthly Yearly 💰 Cheapest option Simple…" at bounding box center [601, 358] width 1084 height 625
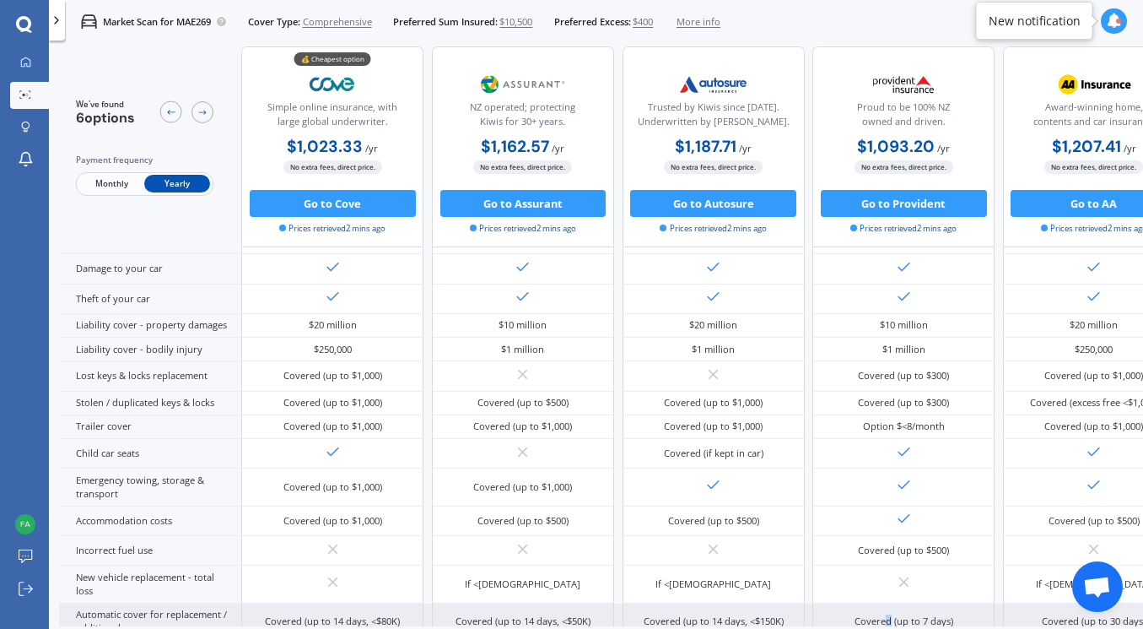
click at [883, 617] on div "Covered (up to 7 days)" at bounding box center [904, 621] width 99 height 14
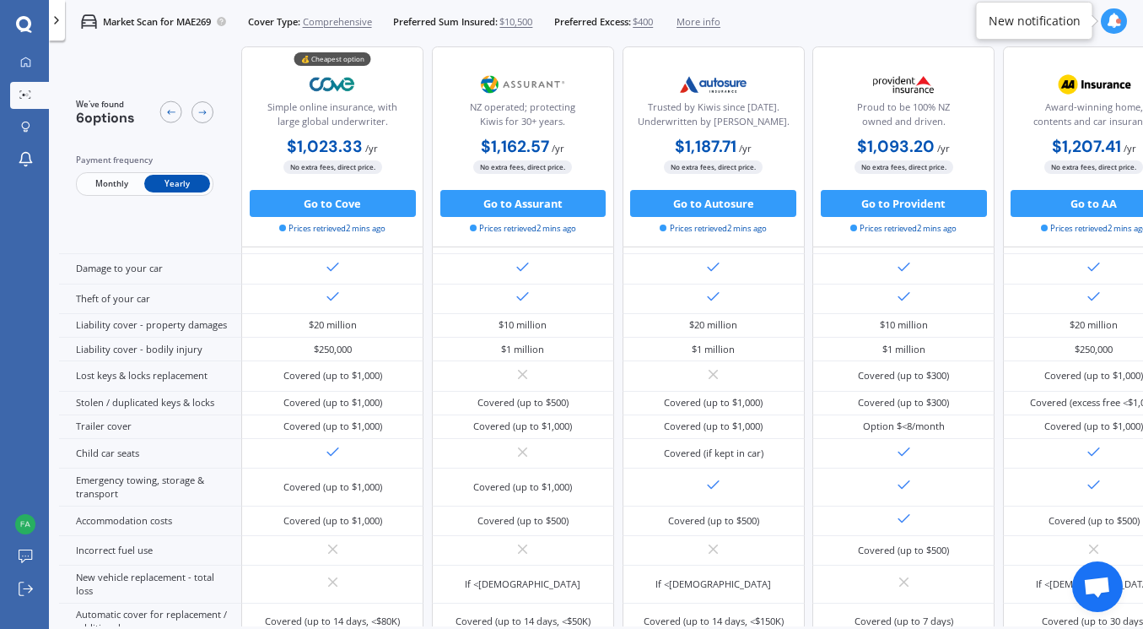
click at [365, 23] on span "Comprehensive" at bounding box center [337, 22] width 69 height 14
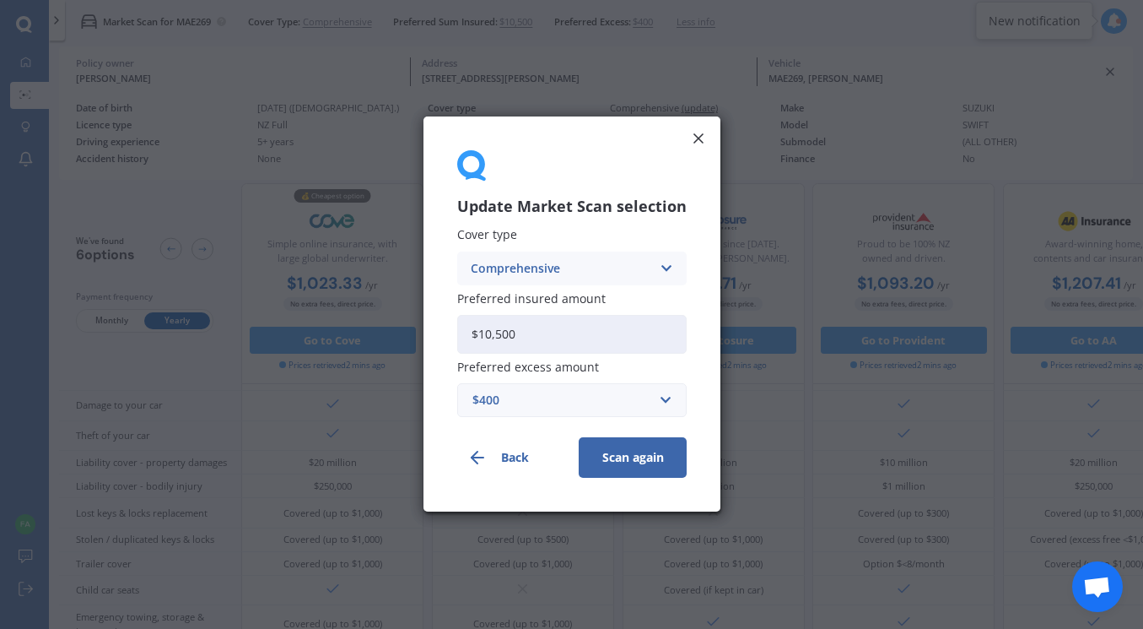
click at [660, 262] on icon at bounding box center [666, 268] width 14 height 19
click at [580, 333] on span "Third Party, Fire & Theft" at bounding box center [541, 332] width 138 height 12
click at [615, 469] on button "Scan again" at bounding box center [633, 458] width 108 height 41
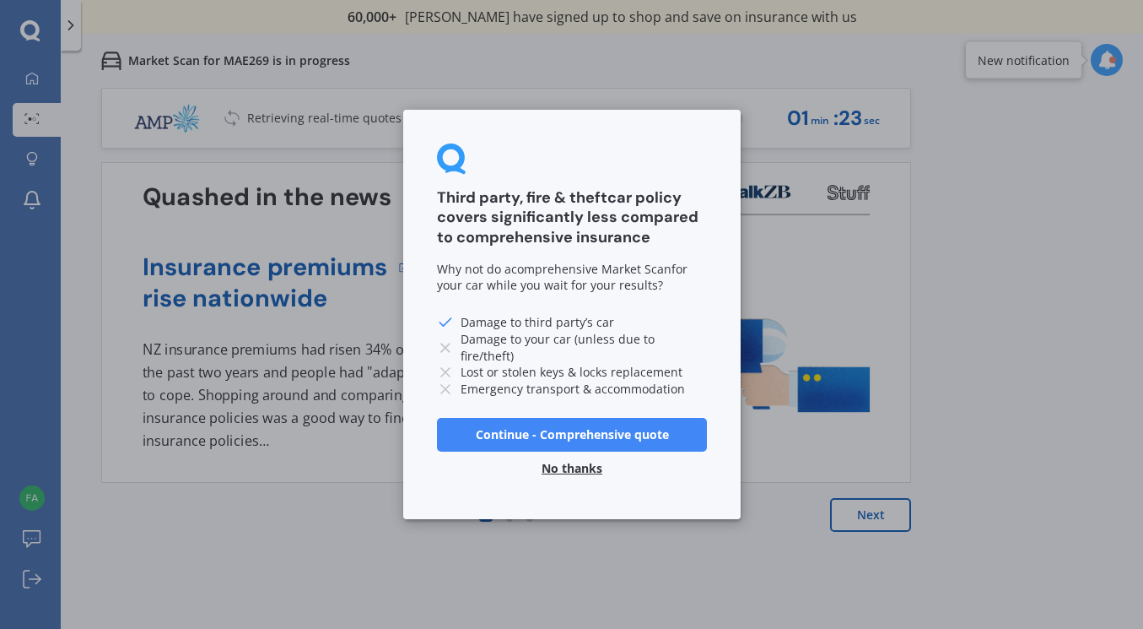
click at [577, 467] on button "No thanks" at bounding box center [572, 468] width 81 height 34
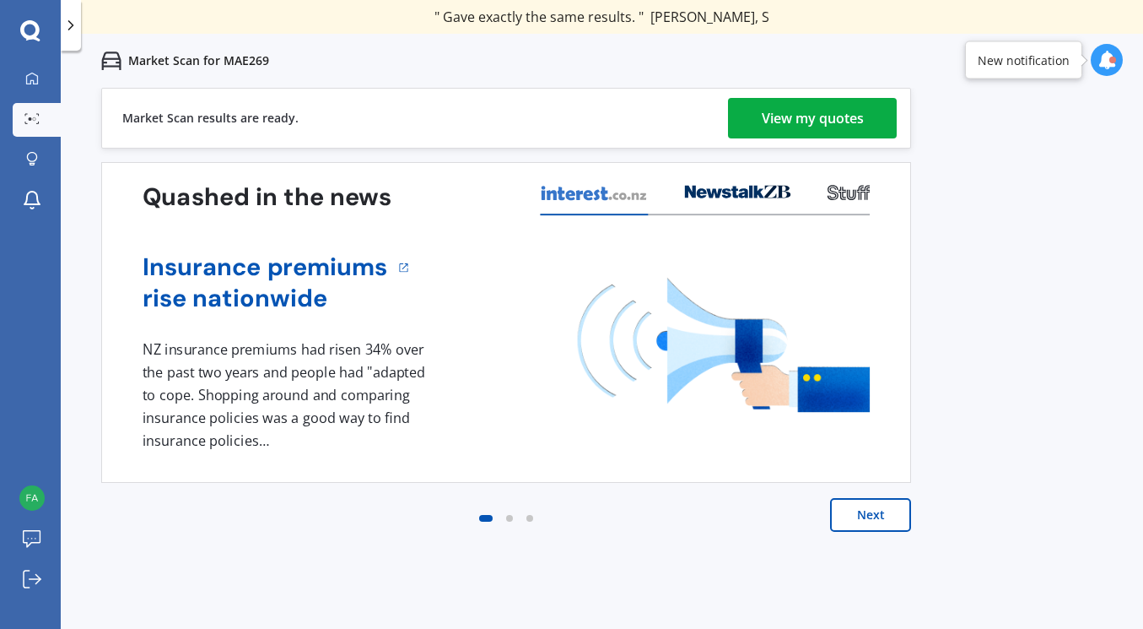
click at [809, 128] on div "View my quotes" at bounding box center [813, 118] width 102 height 41
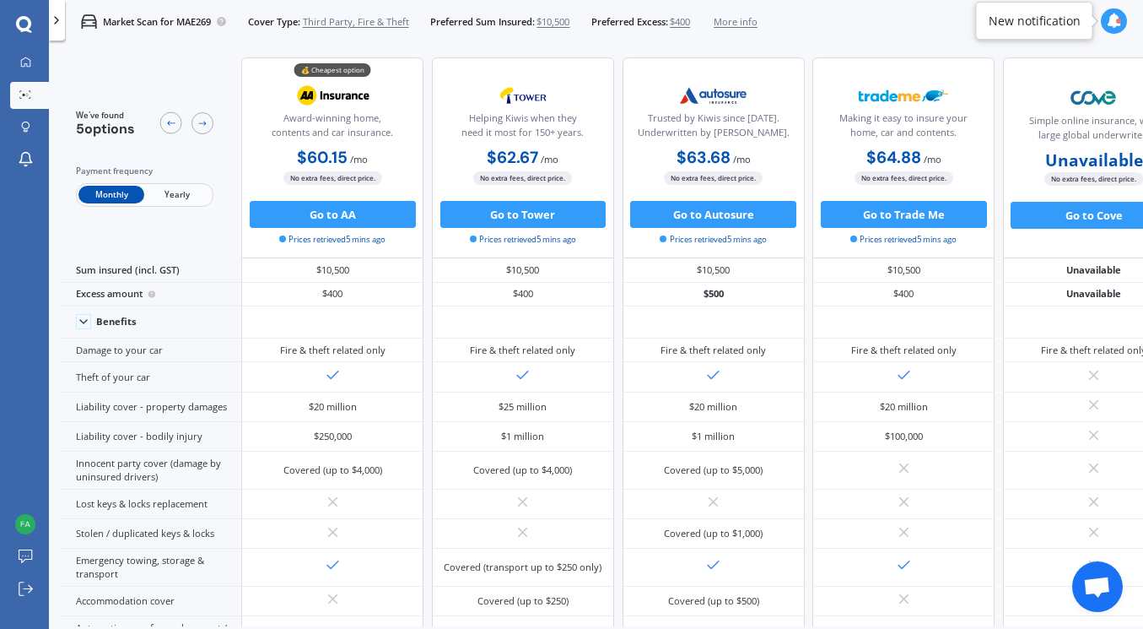
click at [171, 190] on span "Yearly" at bounding box center [177, 195] width 66 height 18
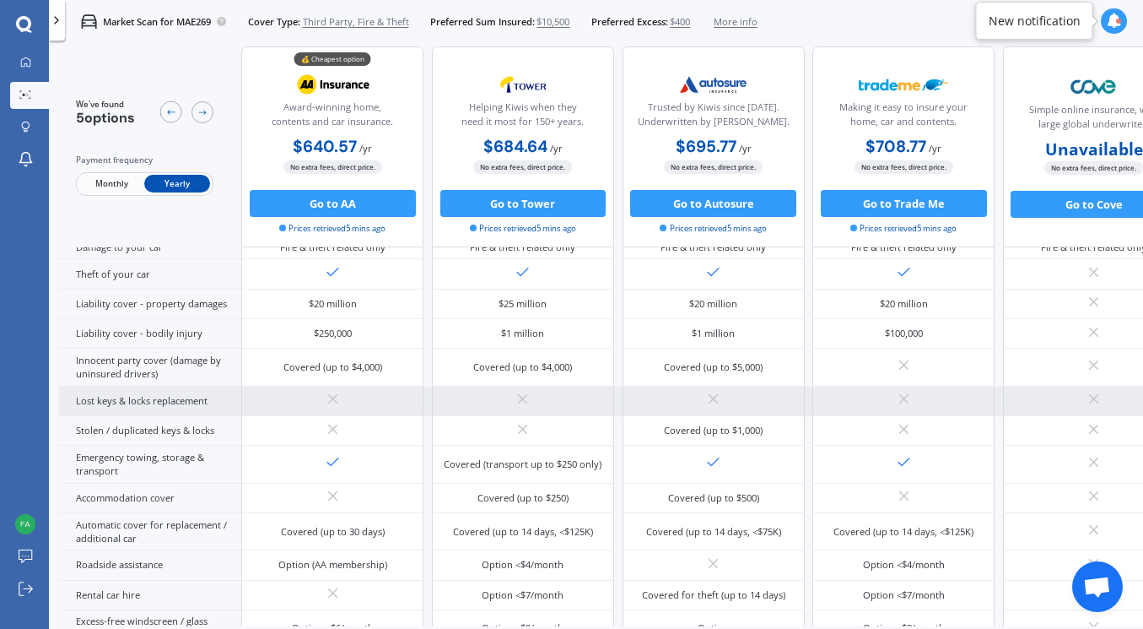
scroll to position [105, 0]
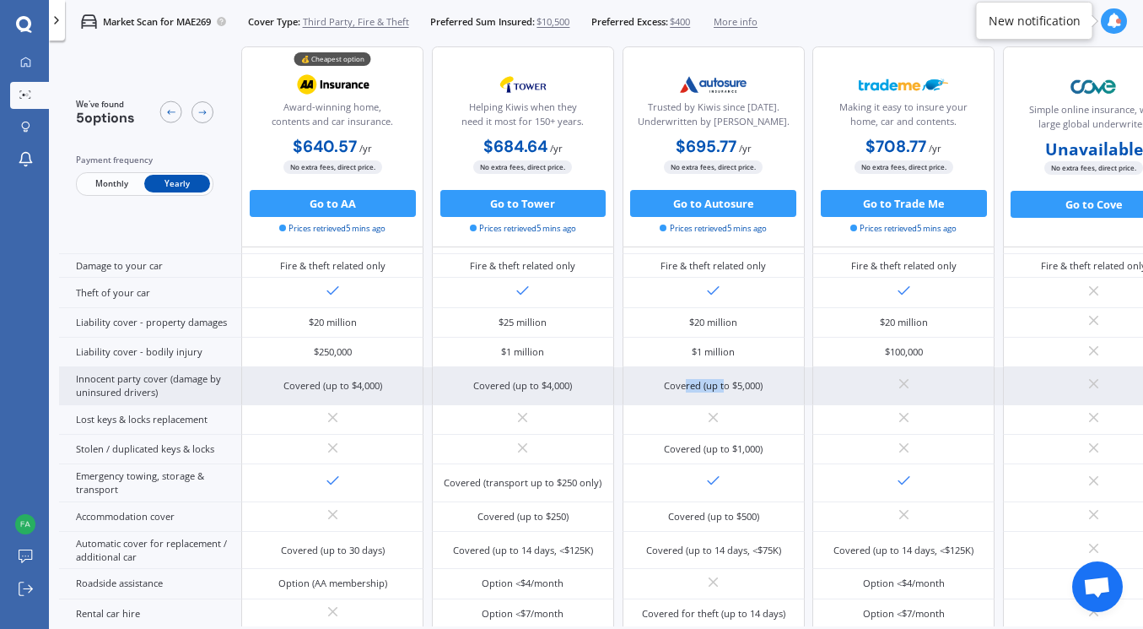
drag, startPoint x: 683, startPoint y: 383, endPoint x: 722, endPoint y: 383, distance: 38.8
click at [722, 383] on div "Covered (up to $5,000)" at bounding box center [713, 386] width 99 height 14
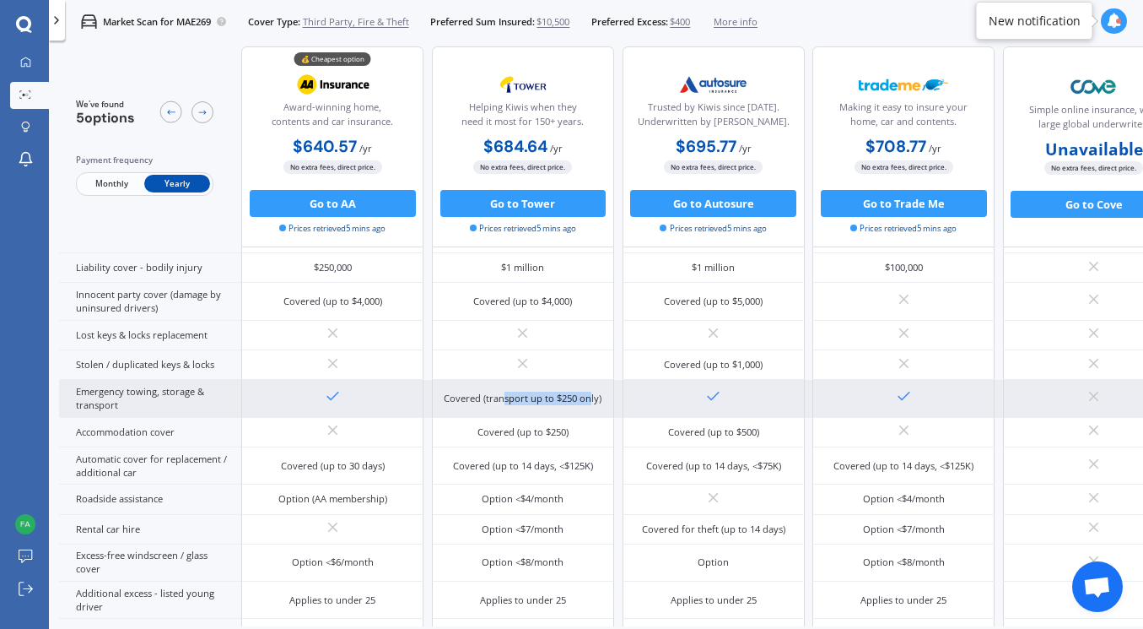
drag, startPoint x: 504, startPoint y: 395, endPoint x: 591, endPoint y: 388, distance: 87.2
click at [591, 392] on div "Covered (transport up to $250 only)" at bounding box center [523, 399] width 158 height 14
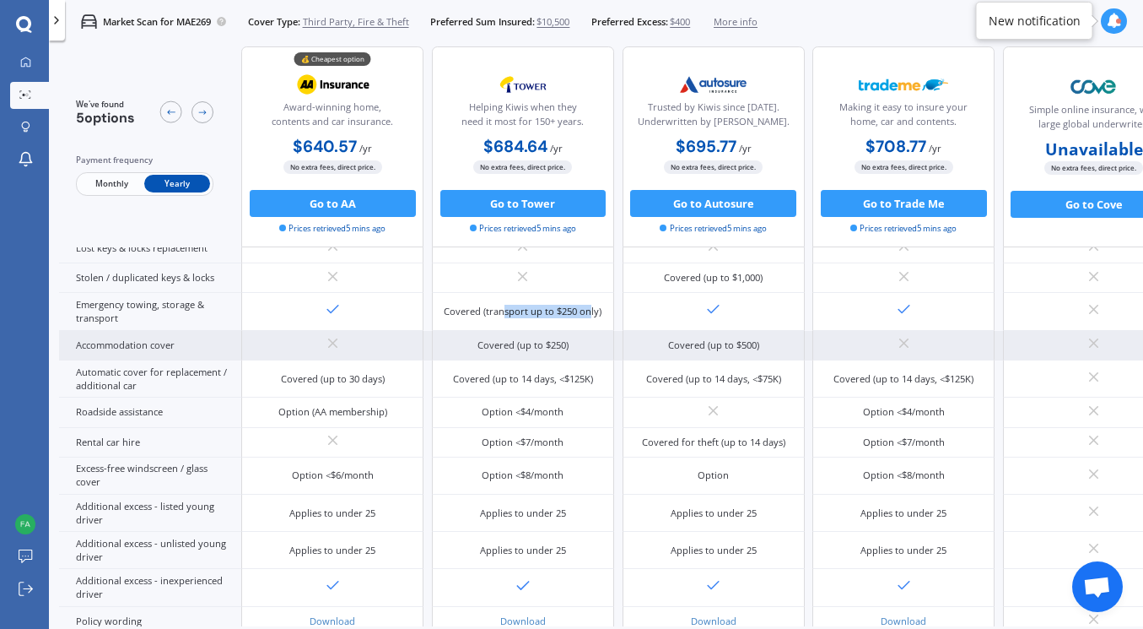
scroll to position [410, 0]
